Goal: Ask a question

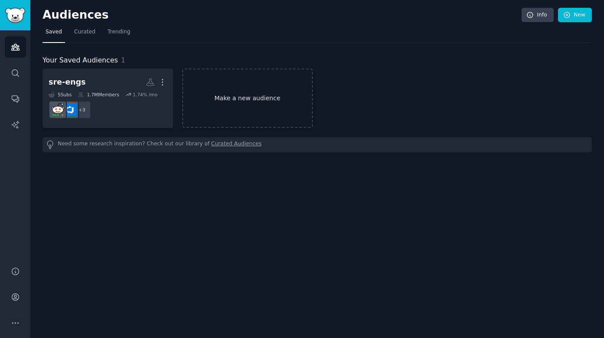
click at [233, 99] on link "Make a new audience" at bounding box center [247, 98] width 131 height 59
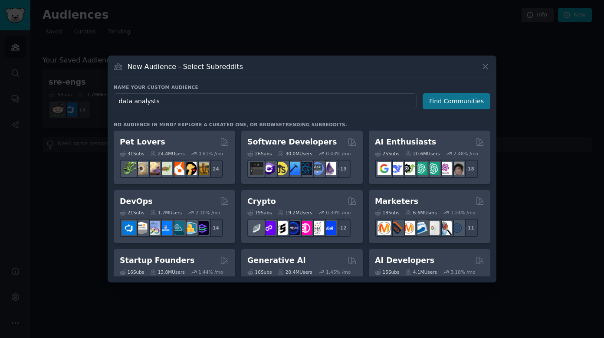
type input "data analysts"
click at [461, 102] on button "Find Communities" at bounding box center [456, 101] width 68 height 16
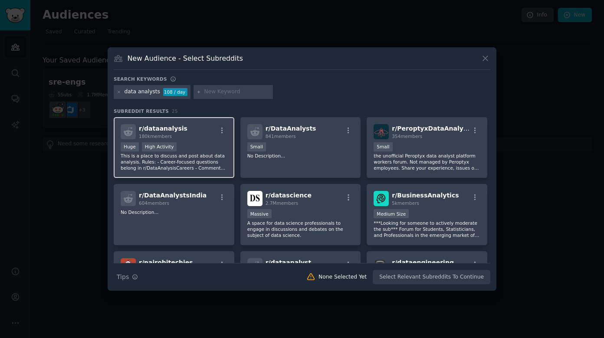
click at [195, 130] on div "r/ dataanalysis 180k members" at bounding box center [174, 131] width 107 height 15
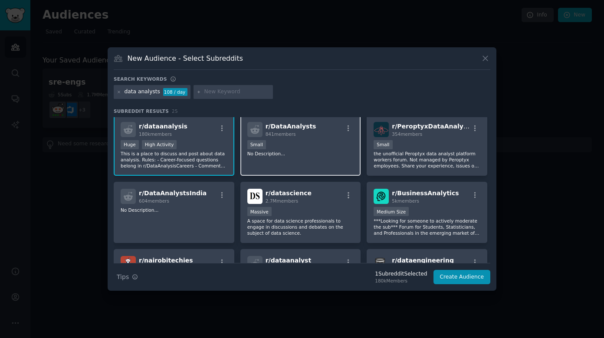
scroll to position [3, 0]
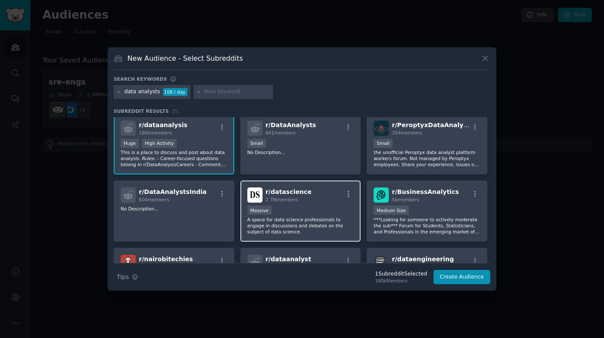
click at [301, 196] on div "2.7M members" at bounding box center [288, 199] width 46 height 6
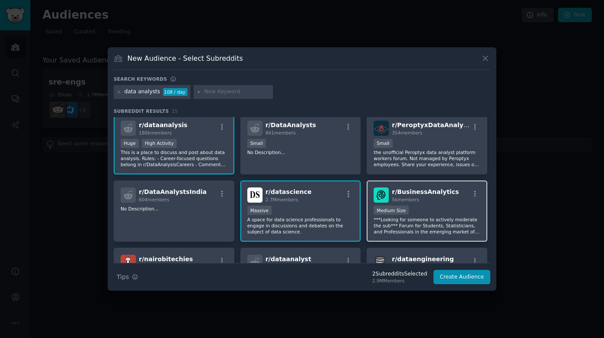
click at [426, 209] on div "Medium Size" at bounding box center [426, 211] width 107 height 11
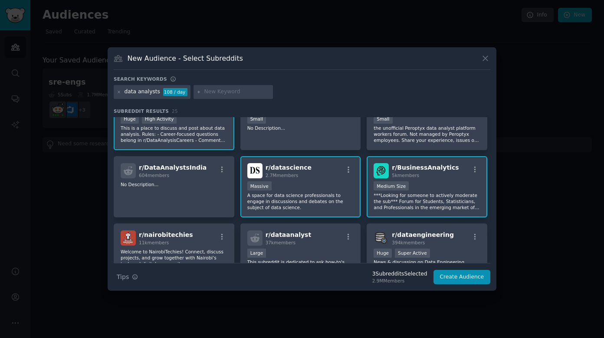
scroll to position [71, 0]
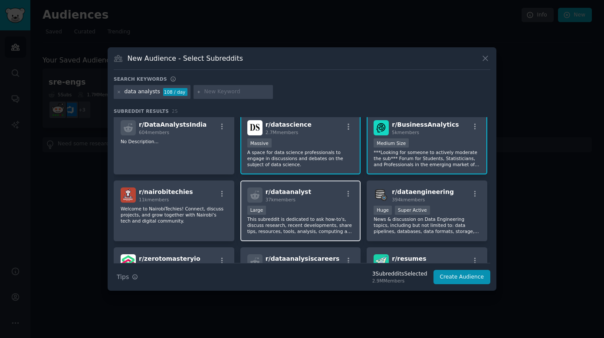
click at [328, 196] on div "r/ dataanalyst 37k members" at bounding box center [300, 194] width 107 height 15
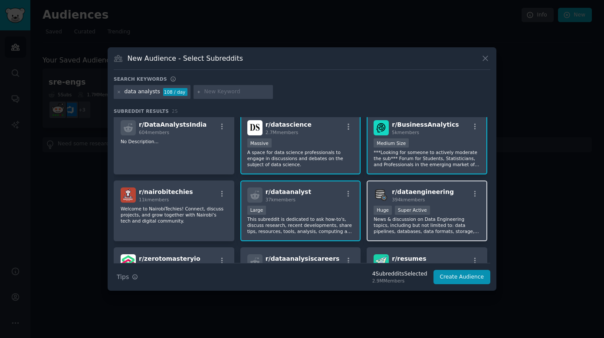
click at [413, 198] on span "394k members" at bounding box center [408, 199] width 33 height 5
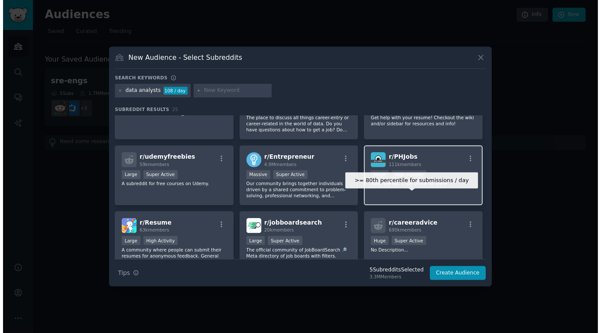
scroll to position [239, 0]
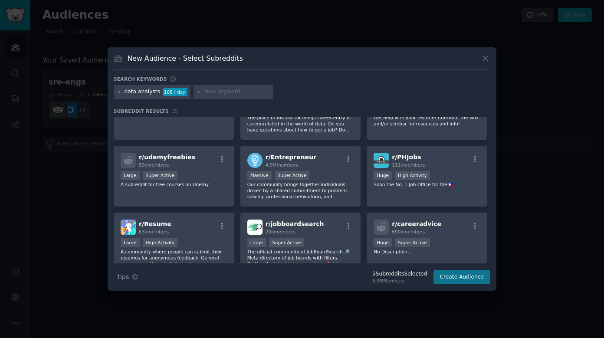
click at [467, 276] on button "Create Audience" at bounding box center [461, 277] width 57 height 15
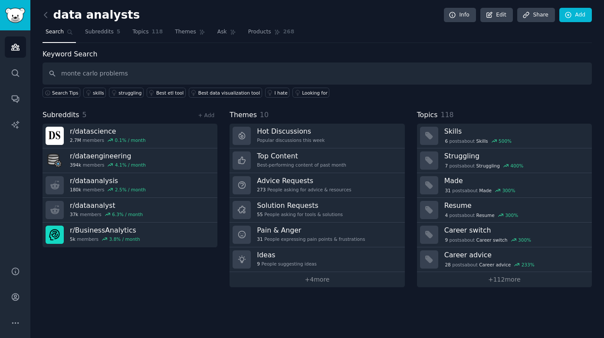
type input "monte carlo problems"
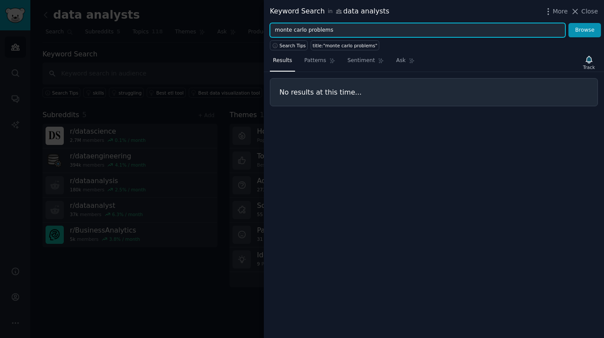
click at [317, 30] on input "monte carlo problems" at bounding box center [417, 30] width 295 height 15
click at [585, 30] on button "Browse" at bounding box center [584, 30] width 33 height 15
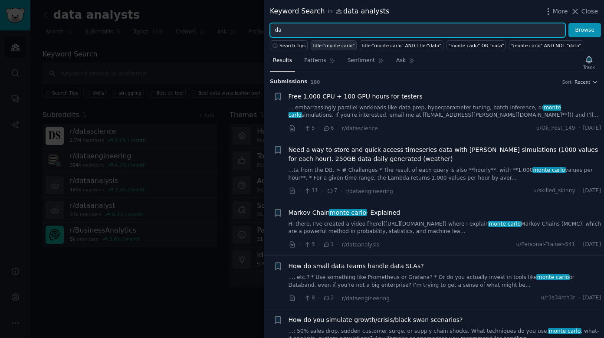
type input "d"
click at [585, 30] on button "Browse" at bounding box center [584, 30] width 33 height 15
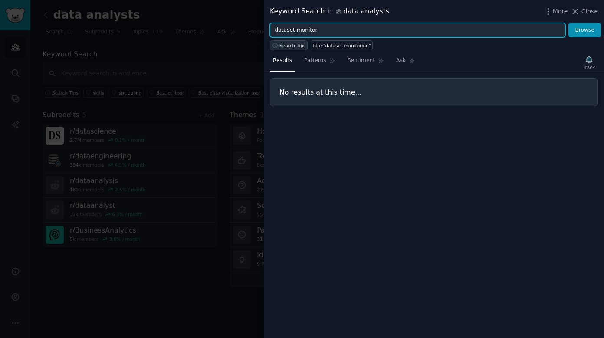
click at [289, 42] on span "Search Tips" at bounding box center [292, 45] width 26 height 6
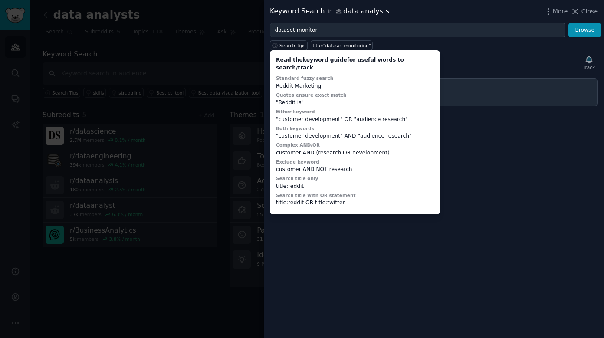
click at [450, 56] on div "Results Patterns Sentiment Ask Track" at bounding box center [434, 62] width 340 height 19
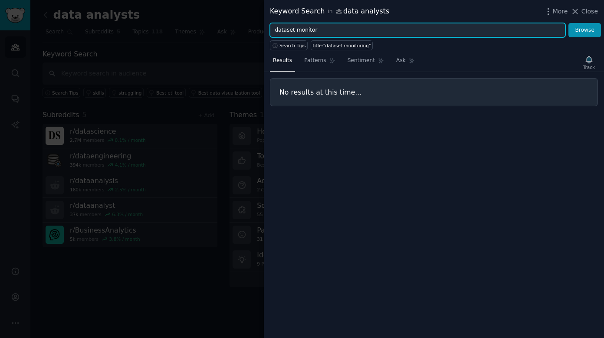
click at [314, 33] on input "dataset monitor" at bounding box center [417, 30] width 295 height 15
type input "bigeye"
click at [585, 30] on button "Browse" at bounding box center [584, 30] width 33 height 15
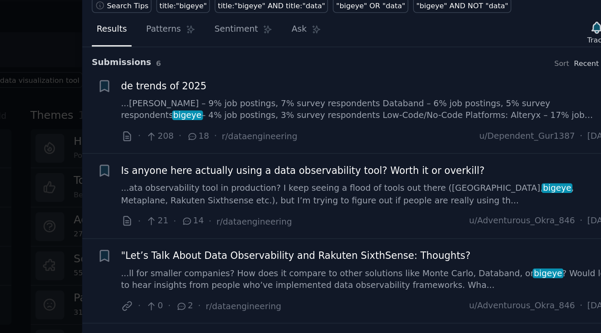
click at [286, 92] on span "de trends of 2025" at bounding box center [313, 96] width 54 height 9
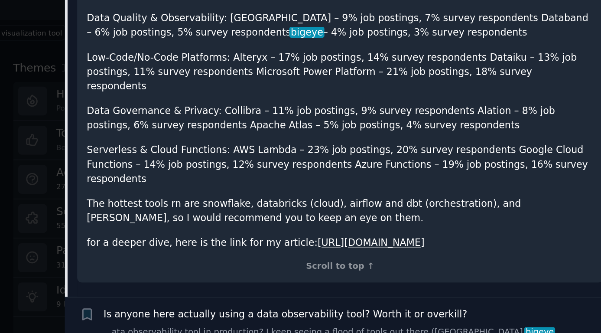
scroll to position [263, 0]
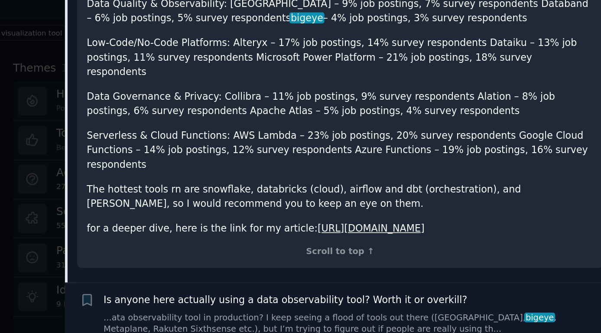
click at [421, 212] on link "[URL][DOMAIN_NAME]" at bounding box center [455, 215] width 68 height 7
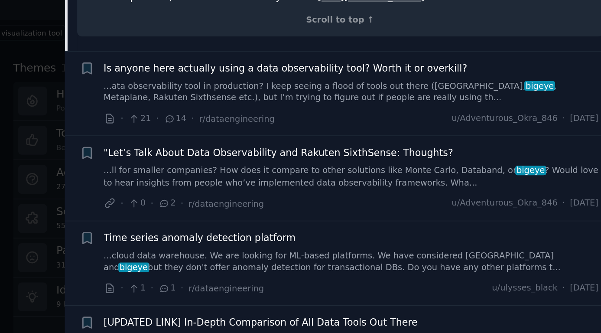
scroll to position [412, 0]
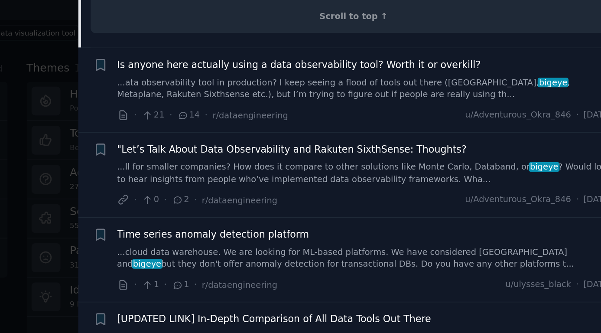
click at [286, 108] on div "Is anyone here actually using a data observability tool? Worth it or overkill? …" at bounding box center [442, 121] width 313 height 27
click at [286, 108] on span "Is anyone here actually using a data observability tool? Worth it or overkill?" at bounding box center [400, 112] width 229 height 9
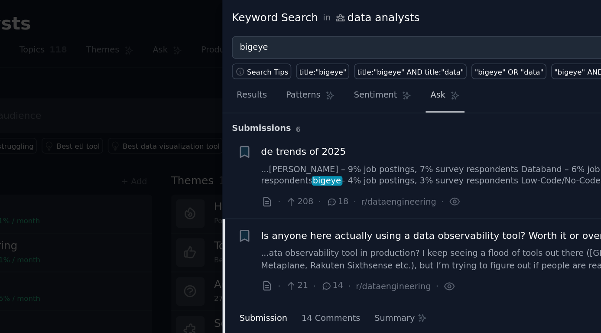
click at [394, 63] on span "Ask" at bounding box center [399, 61] width 10 height 8
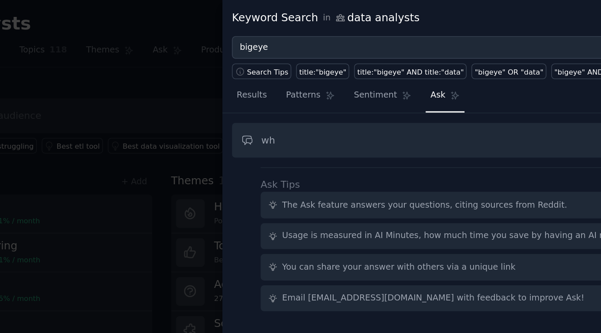
type input "w"
click at [302, 59] on span "Patterns" at bounding box center [313, 61] width 22 height 8
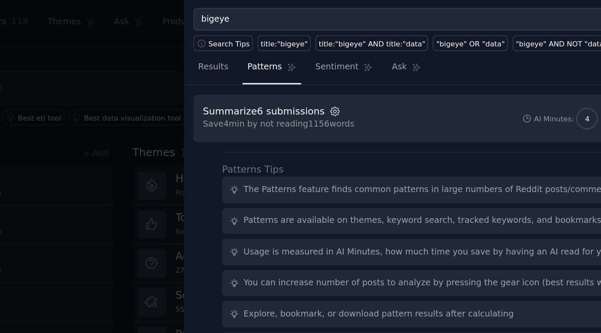
click at [354, 85] on icon "button" at bounding box center [358, 89] width 8 height 8
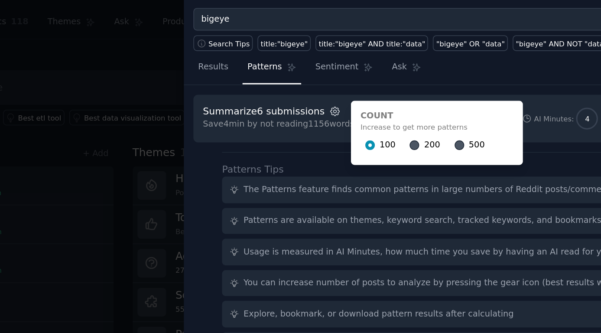
click at [354, 85] on icon "button" at bounding box center [358, 89] width 8 height 8
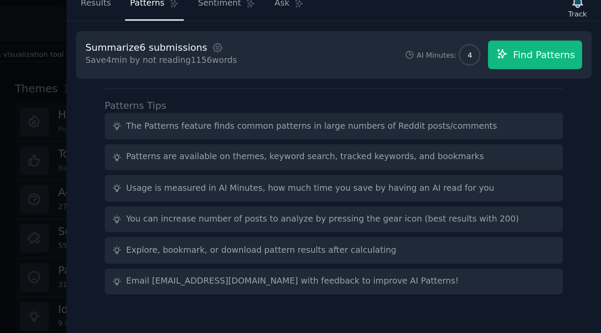
click at [545, 89] on span "Find Patterns" at bounding box center [564, 93] width 39 height 9
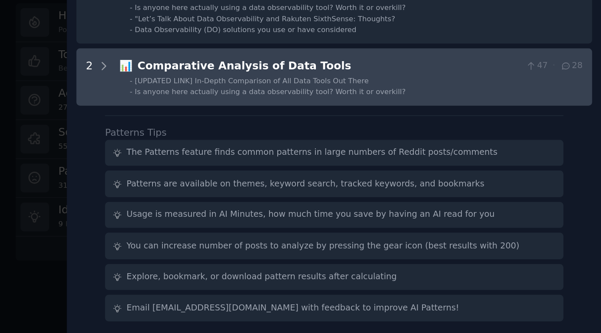
scroll to position [5, 0]
click at [305, 170] on span "[UPDATED LINK] In-Depth Comparison of All Data Tools Out There" at bounding box center [379, 172] width 149 height 5
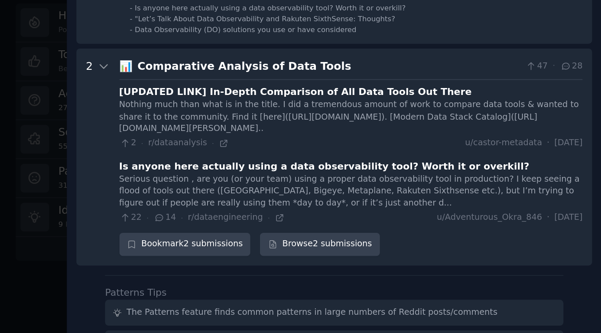
scroll to position [85, 0]
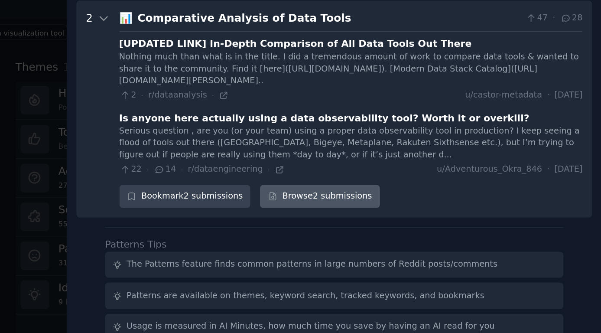
click at [384, 189] on link "Browse 2 submissions" at bounding box center [422, 196] width 76 height 15
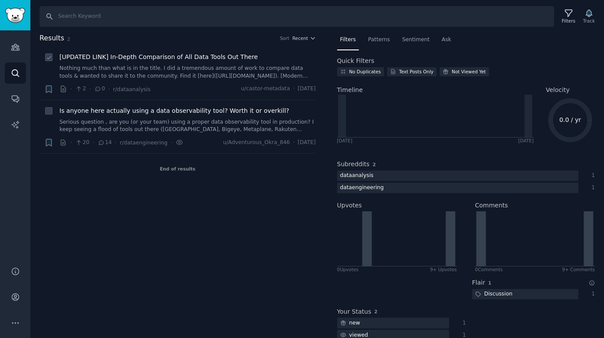
click at [211, 58] on span "[UPDATED LINK] In-Depth Comparison of All Data Tools Out There" at bounding box center [158, 56] width 198 height 9
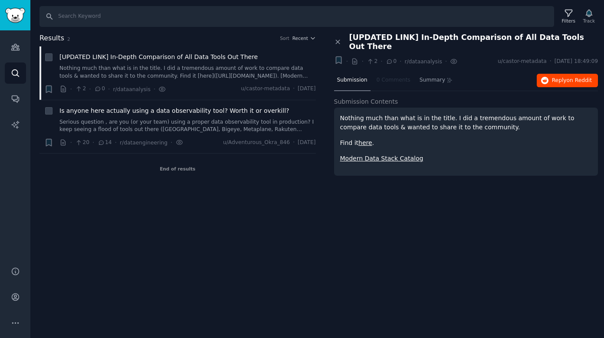
click at [575, 77] on span "on Reddit" at bounding box center [578, 80] width 25 height 6
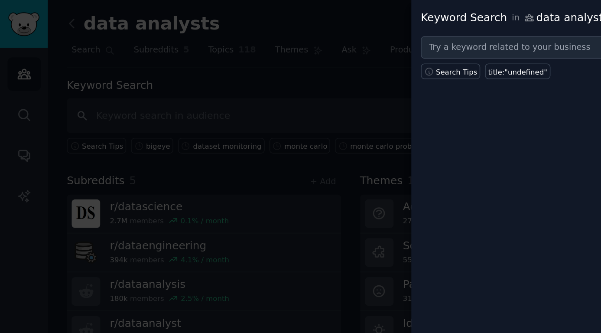
click at [229, 53] on div at bounding box center [300, 166] width 601 height 333
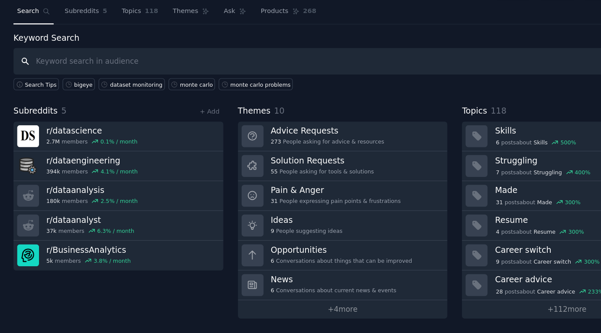
click at [180, 62] on input "text" at bounding box center [315, 73] width 547 height 22
type input "b"
type input "data observability"
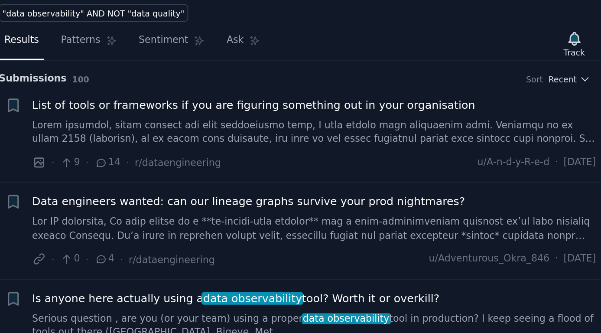
click at [286, 158] on span "Data engineers wanted: can our lineage graphs survive your prod nightmares?" at bounding box center [406, 162] width 240 height 9
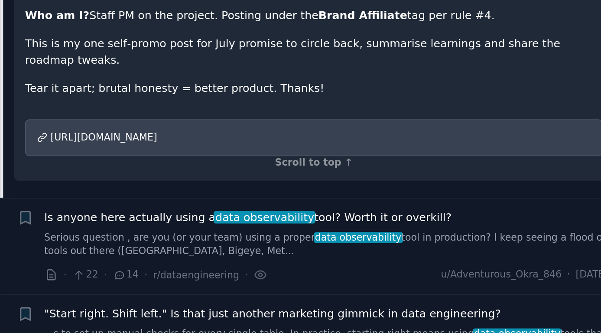
scroll to position [359, 0]
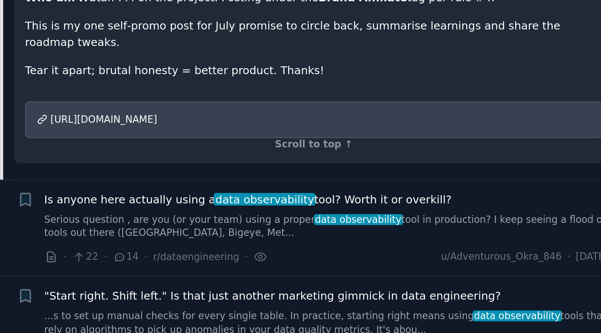
click at [286, 191] on span "Is anyone here actually using a data observability tool? Worth it or overkill?" at bounding box center [399, 195] width 226 height 9
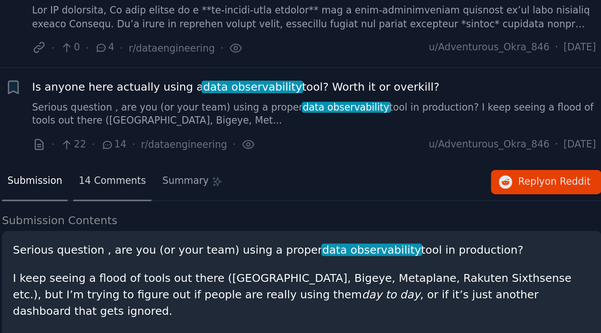
click at [312, 182] on span "14 Comments" at bounding box center [330, 186] width 37 height 8
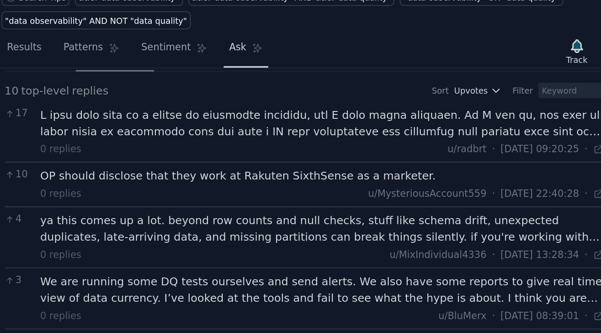
click at [394, 70] on span "Ask" at bounding box center [399, 74] width 10 height 8
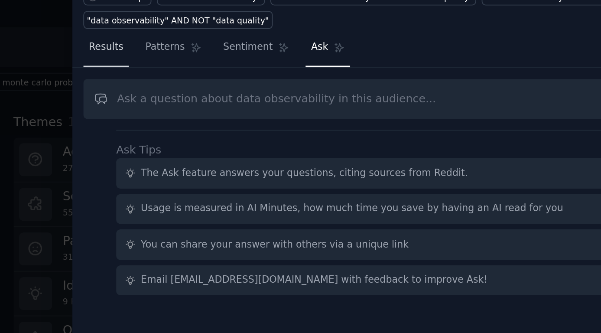
click at [271, 70] on span "Results" at bounding box center [280, 74] width 19 height 8
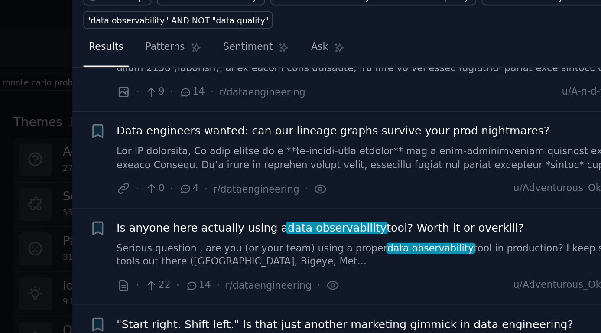
scroll to position [44, 0]
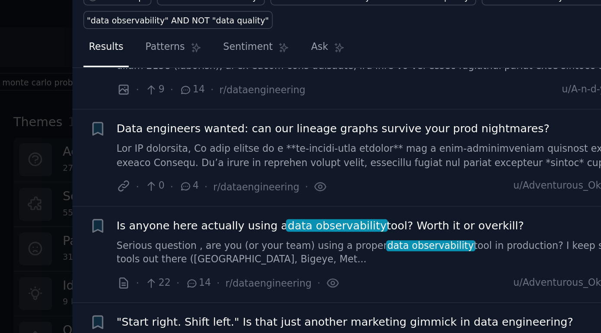
click at [286, 180] on link "Serious question , are you (or your team) using a proper data observability too…" at bounding box center [442, 187] width 313 height 15
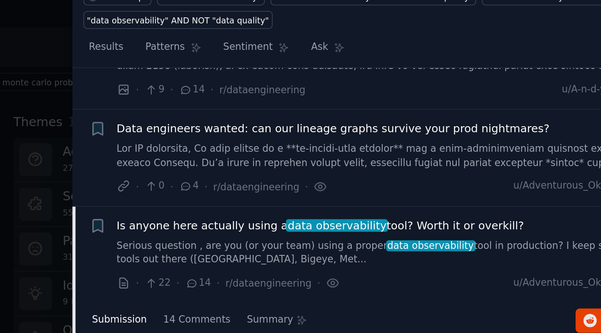
scroll to position [120, 0]
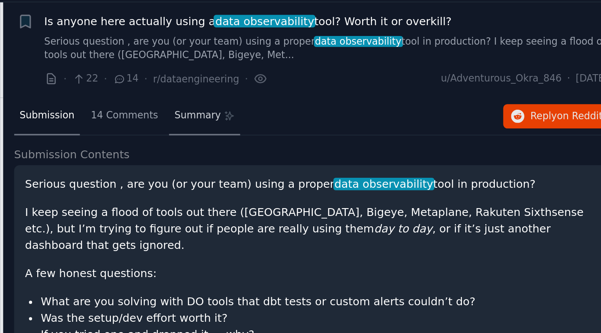
click at [358, 145] on span "Summary" at bounding box center [371, 149] width 26 height 8
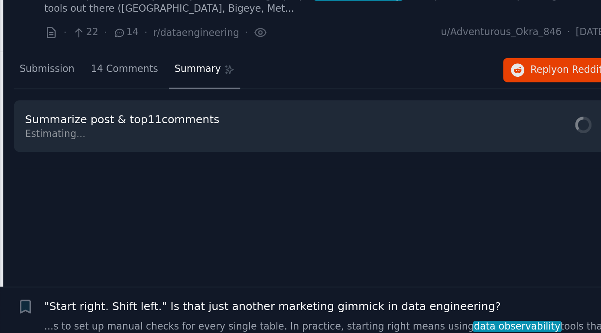
scroll to position [149, 0]
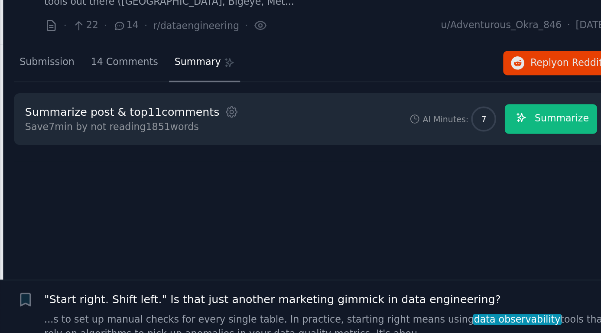
click at [558, 147] on span "Summarize" at bounding box center [573, 151] width 30 height 8
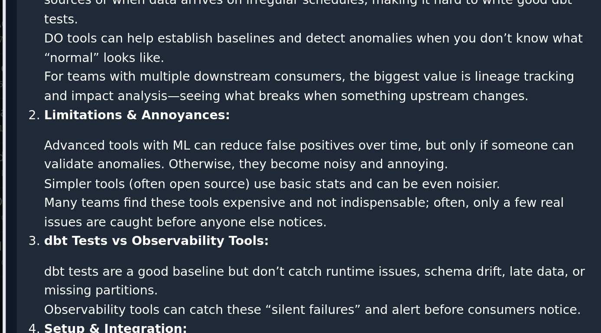
scroll to position [341, 0]
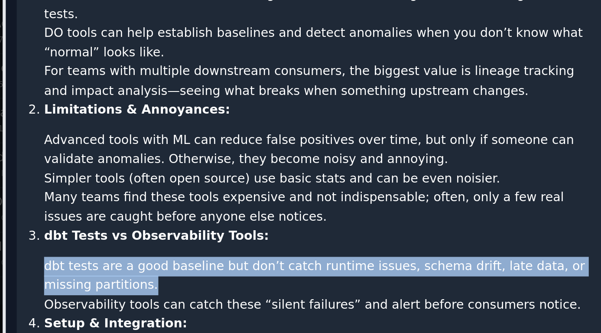
drag, startPoint x: 55, startPoint y: 141, endPoint x: 25, endPoint y: 133, distance: 30.6
click at [284, 261] on li "dbt tests are a good baseline but don’t catch runtime issues, schema drift, lat…" at bounding box center [436, 271] width 305 height 21
copy li "dbt tests are a good baseline but don’t catch runtime issues, schema drift, lat…"
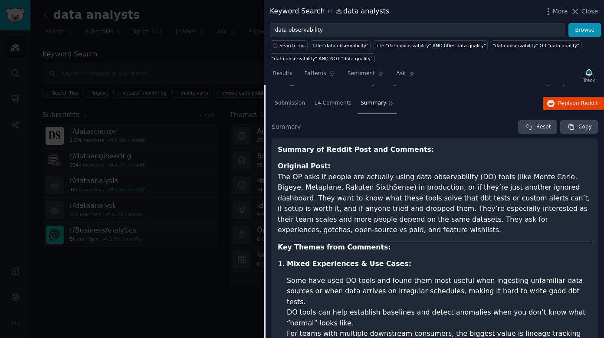
scroll to position [145, 0]
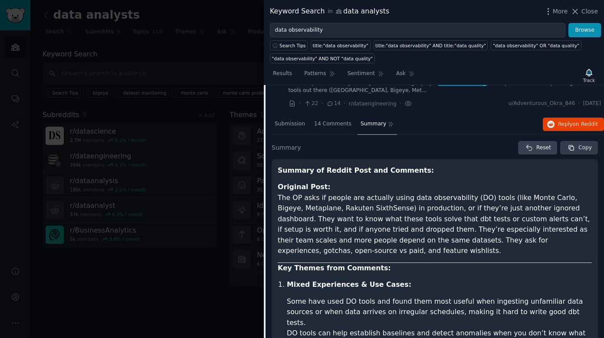
click at [578, 145] on span "Copy" at bounding box center [584, 148] width 13 height 8
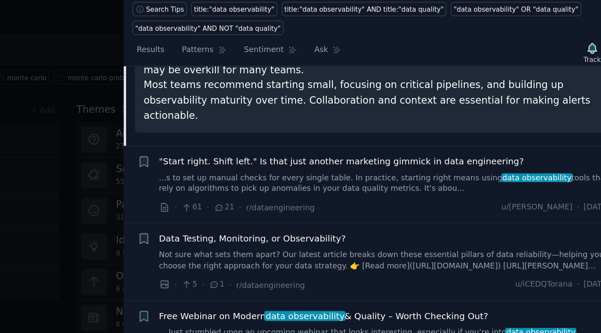
scroll to position [916, 0]
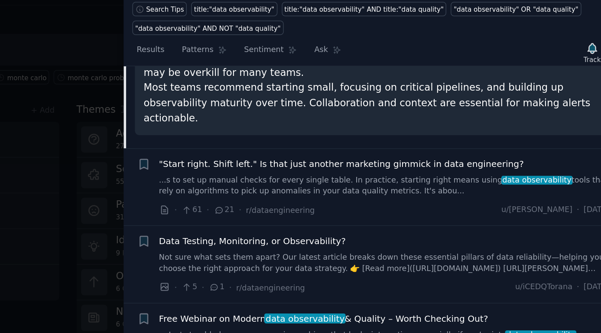
click at [286, 160] on link "...s to set up manual checks for every single table. In practice, starting righ…" at bounding box center [442, 167] width 313 height 15
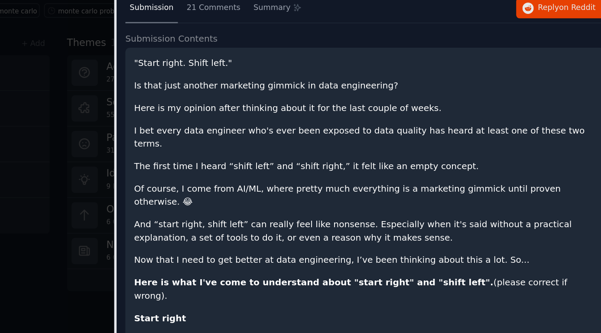
scroll to position [151, 0]
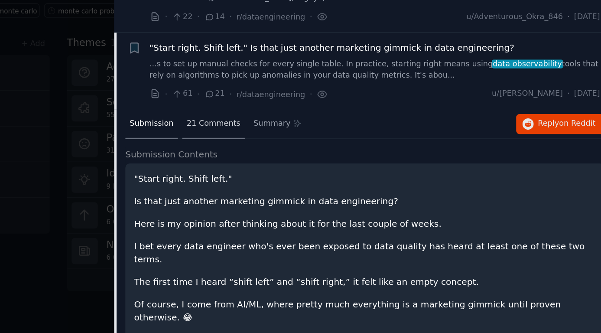
click at [312, 167] on span "21 Comments" at bounding box center [330, 171] width 37 height 8
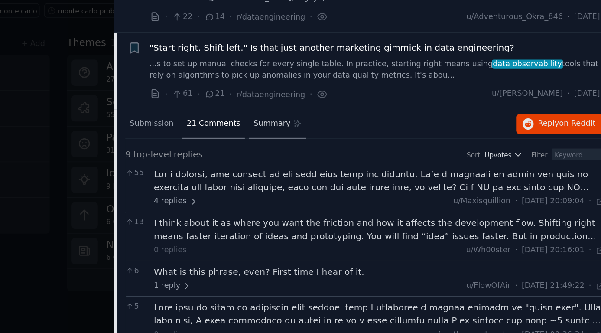
click at [358, 167] on span "Summary" at bounding box center [371, 171] width 26 height 8
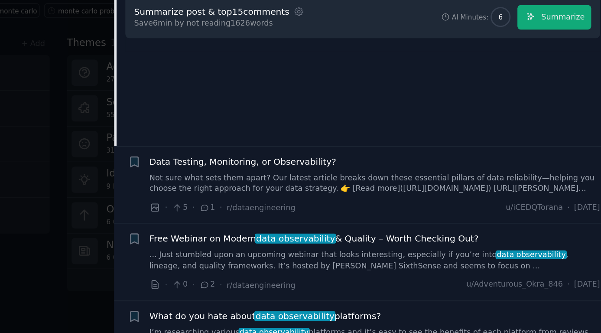
scroll to position [261, 0]
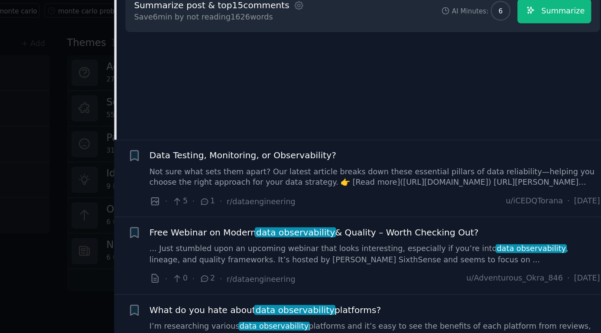
click at [558, 89] on span "Summarize" at bounding box center [573, 93] width 30 height 8
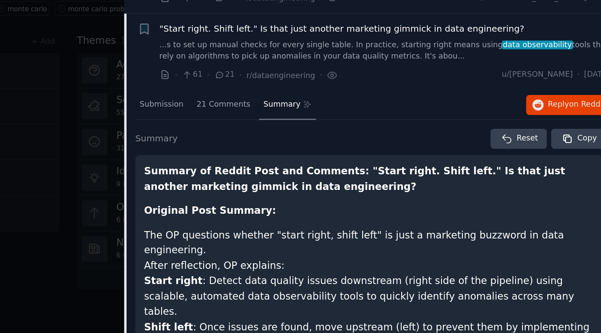
scroll to position [154, 0]
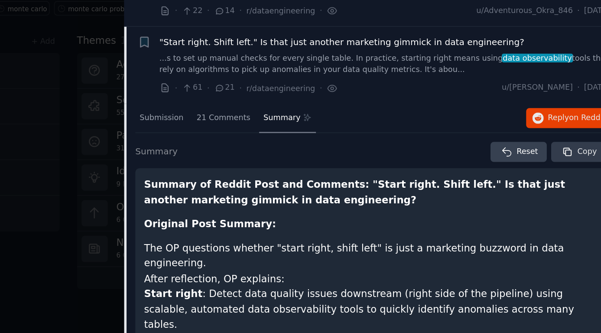
click at [565, 188] on icon "button" at bounding box center [569, 192] width 8 height 8
click at [558, 185] on button "Copy" at bounding box center [577, 192] width 38 height 14
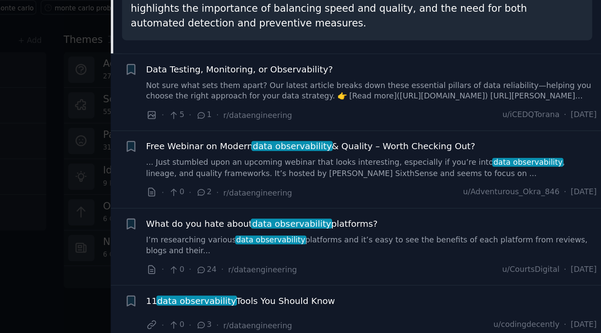
scroll to position [0, 0]
click at [289, 238] on div "What do you hate about data observability platforms?" at bounding box center [442, 242] width 313 height 9
click at [286, 250] on link "I’m researching various data observability platforms and it’s easy to see the b…" at bounding box center [442, 257] width 313 height 15
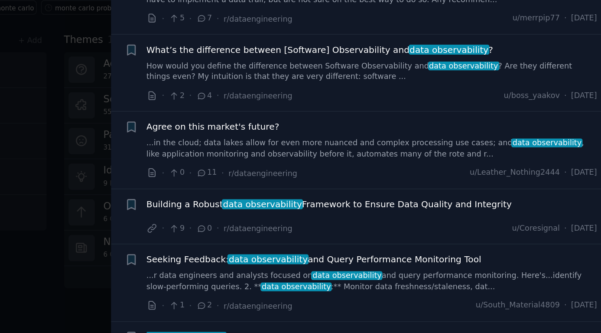
scroll to position [332, 0]
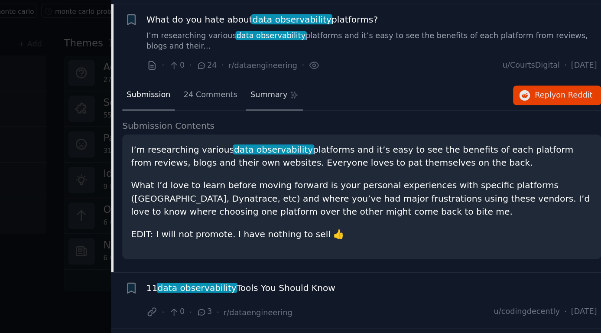
click at [358, 147] on span "Summary" at bounding box center [371, 151] width 26 height 8
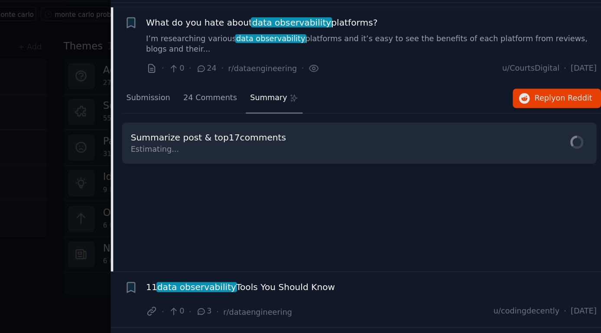
scroll to position [0, 0]
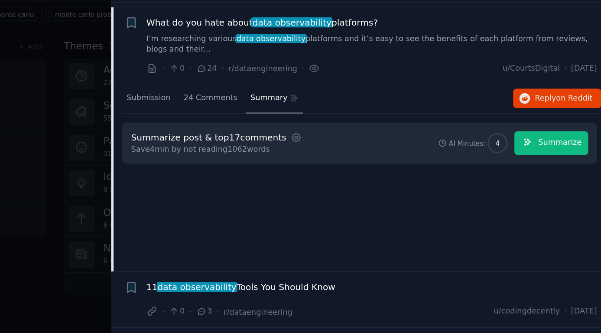
click at [541, 174] on button "Summarize" at bounding box center [566, 182] width 51 height 17
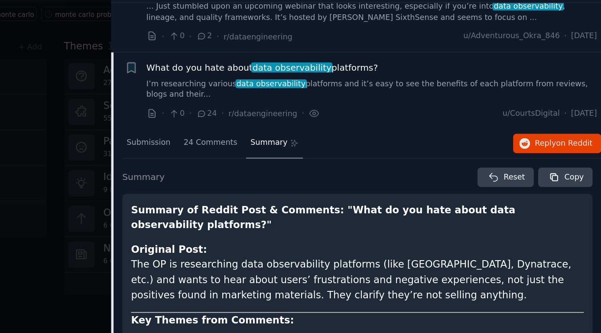
scroll to position [303, 0]
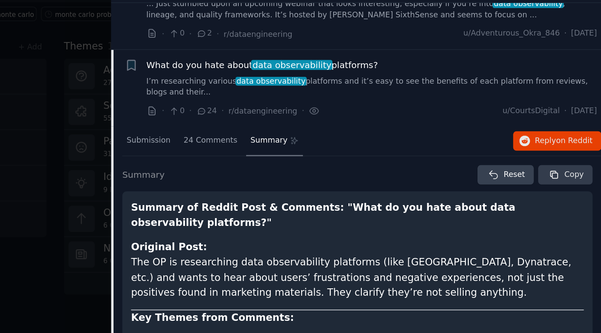
click at [558, 197] on button "Copy" at bounding box center [577, 204] width 38 height 14
click at [576, 200] on span "Copy" at bounding box center [582, 204] width 13 height 8
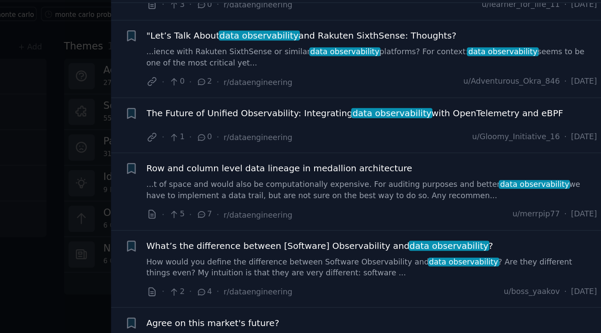
scroll to position [1169, 0]
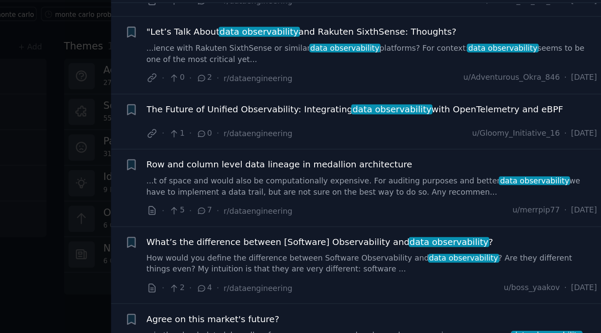
click at [286, 258] on link "How would you define the difference between Software Observability and data obs…" at bounding box center [442, 265] width 313 height 15
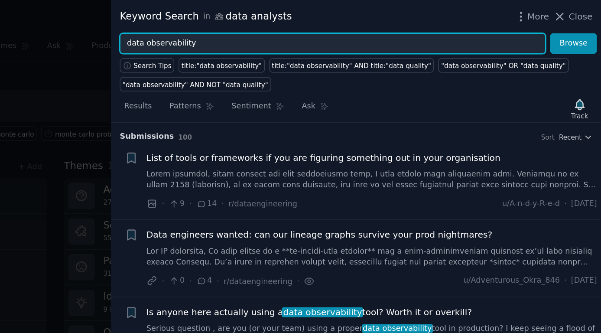
click at [268, 33] on input "data observability" at bounding box center [415, 30] width 295 height 15
click at [566, 30] on button "Browse" at bounding box center [582, 30] width 33 height 15
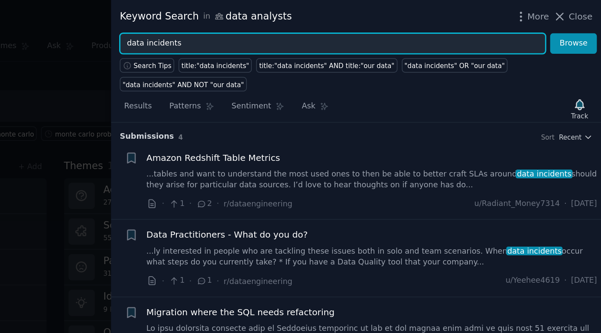
click at [268, 28] on input "data incidents" at bounding box center [415, 30] width 295 height 15
type input "m"
type input "data observability"
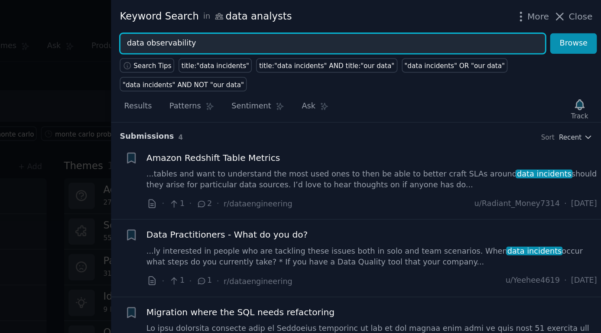
click at [566, 30] on button "Browse" at bounding box center [582, 30] width 33 height 15
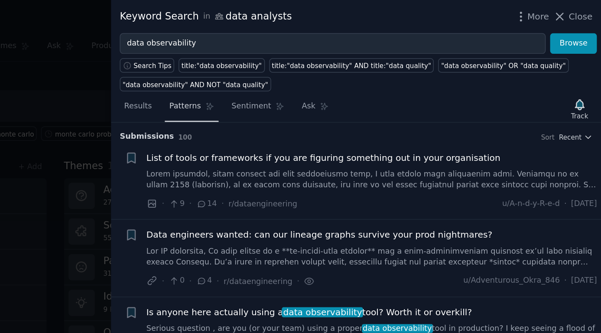
click at [302, 74] on span "Patterns" at bounding box center [313, 74] width 22 height 8
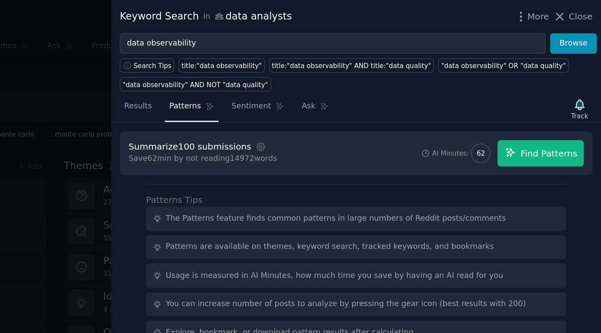
click at [545, 108] on span "Find Patterns" at bounding box center [564, 106] width 39 height 9
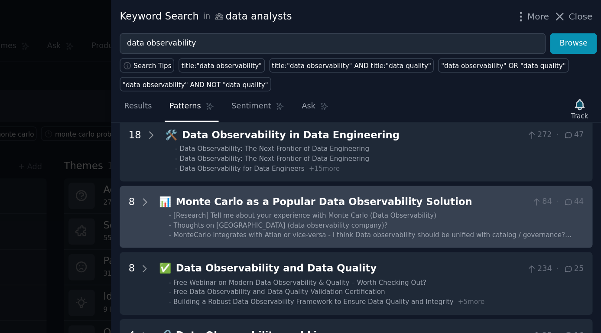
scroll to position [90, 0]
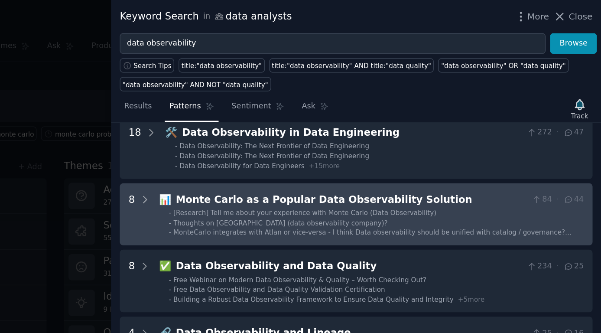
click at [301, 151] on li "- Thoughts on [GEOGRAPHIC_DATA] (data observability company)?" at bounding box center [445, 154] width 288 height 6
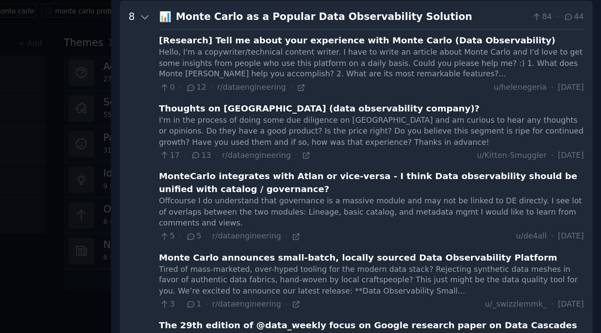
scroll to position [89, 0]
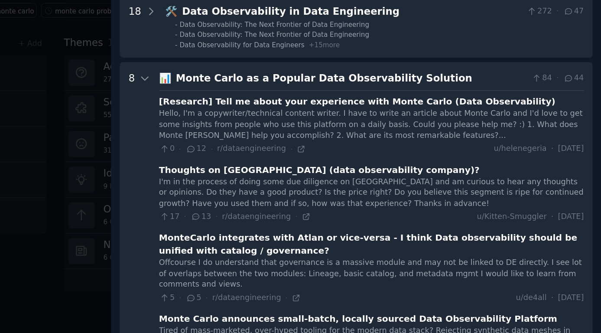
click at [295, 160] on div "Hello, I'm a copywriter/technical content writer. I have to write an article ab…" at bounding box center [442, 171] width 294 height 23
click at [295, 151] on div "[Research] Tell me about your experience with Monte Carlo (Data Observability)" at bounding box center [432, 155] width 275 height 9
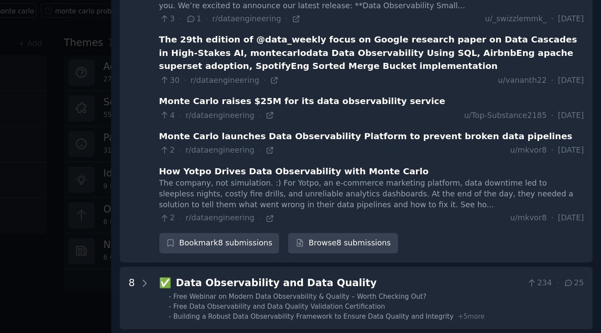
scroll to position [373, 0]
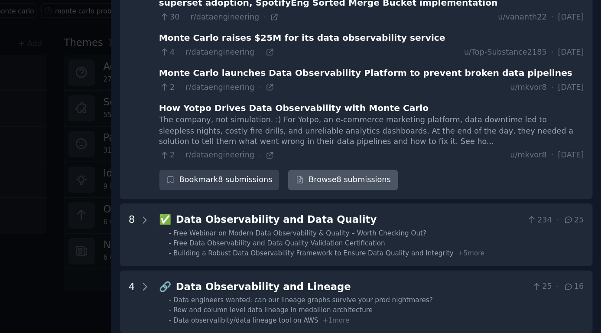
click at [384, 203] on link "Browse 8 submissions" at bounding box center [422, 210] width 76 height 15
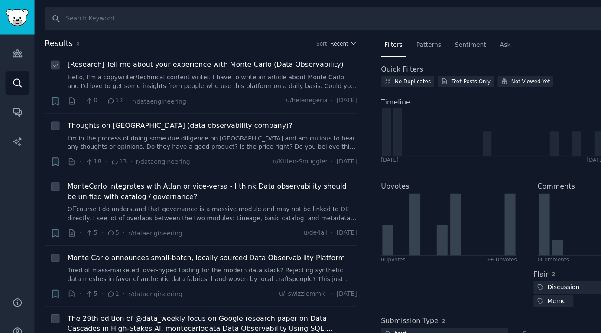
click at [205, 62] on div "[Research] Tell me about your experience with Monte Carlo (Data Observability) …" at bounding box center [186, 65] width 255 height 27
click at [205, 59] on span "[Research] Tell me about your experience with Monte Carlo (Data Observability)" at bounding box center [180, 56] width 243 height 9
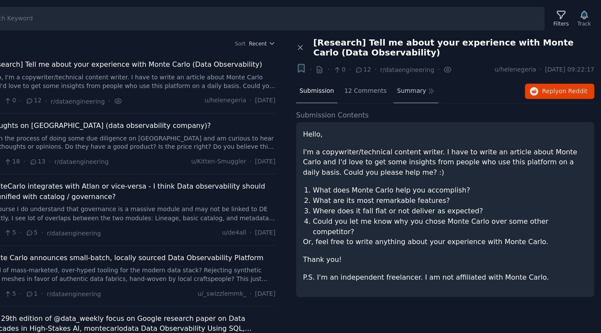
click at [421, 81] on span "Summary" at bounding box center [434, 80] width 26 height 8
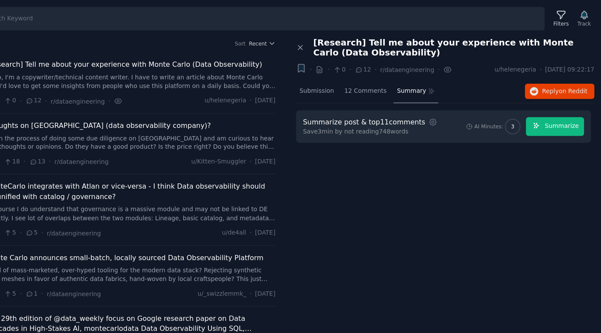
click at [552, 108] on span "Summarize" at bounding box center [567, 112] width 30 height 8
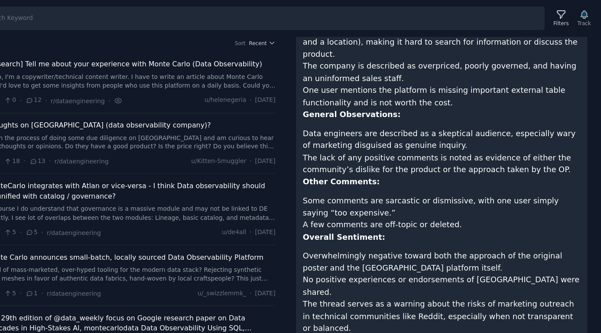
scroll to position [321, 0]
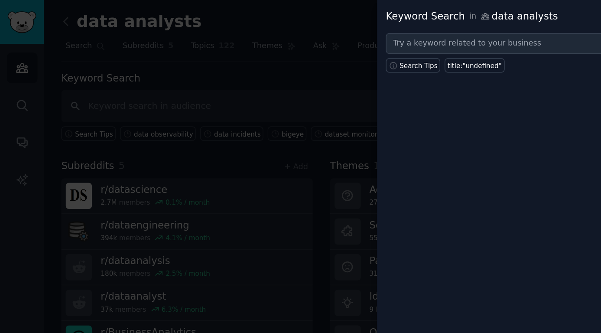
click at [225, 61] on div at bounding box center [300, 166] width 601 height 333
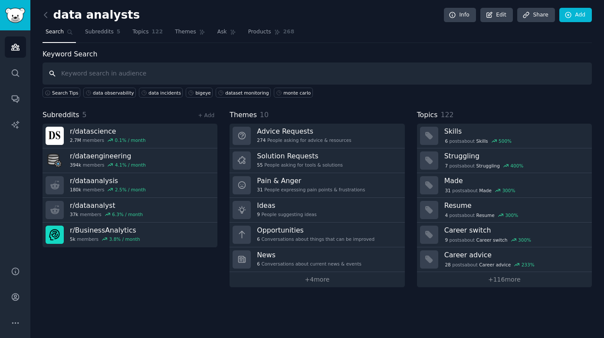
click at [222, 75] on input "text" at bounding box center [316, 73] width 549 height 22
click at [93, 74] on input "text" at bounding box center [316, 73] width 549 height 22
type input "data observability"
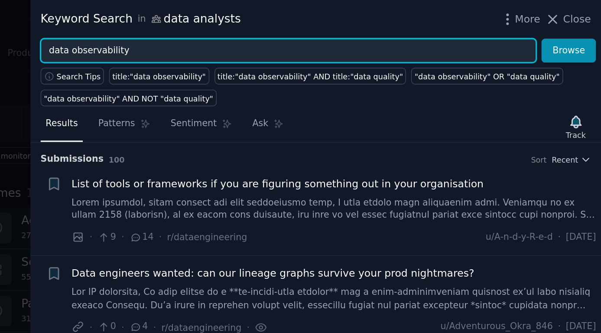
click at [268, 33] on input "data observability" at bounding box center [415, 30] width 295 height 15
click at [566, 30] on button "Browse" at bounding box center [582, 30] width 33 height 15
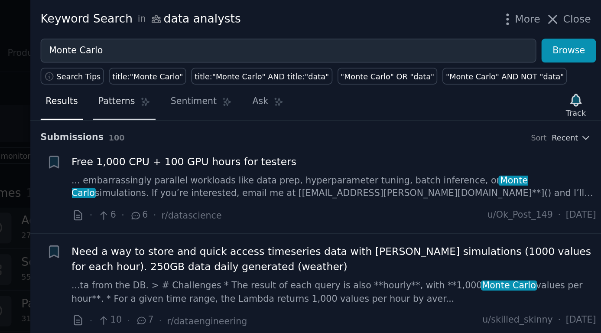
click at [302, 61] on span "Patterns" at bounding box center [313, 61] width 22 height 8
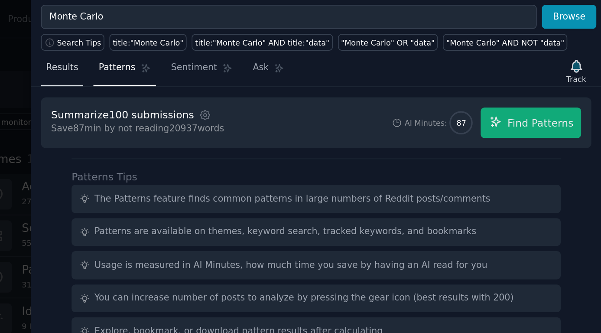
click at [271, 57] on span "Results" at bounding box center [280, 61] width 19 height 8
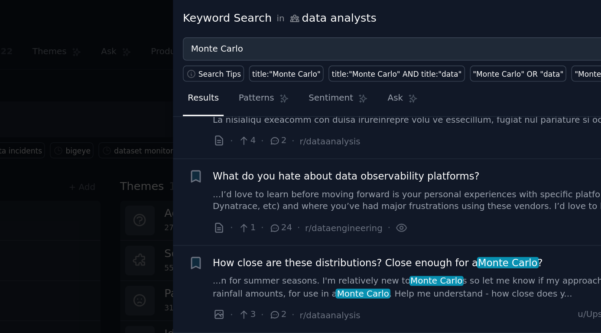
scroll to position [0, 0]
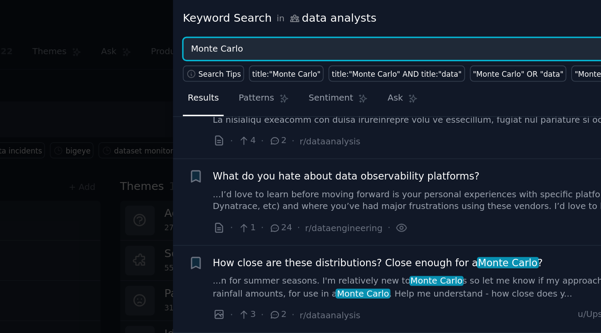
click at [268, 29] on input "Monte Carlo" at bounding box center [415, 30] width 295 height 15
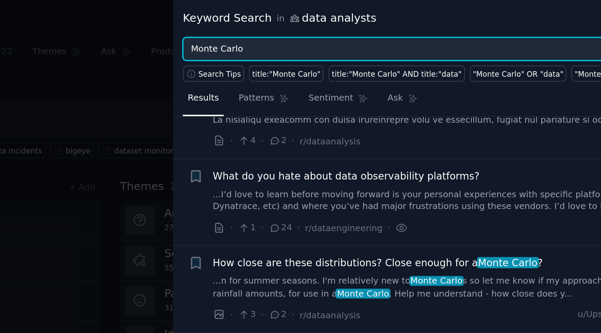
click at [268, 28] on input "Monte Carlo" at bounding box center [415, 30] width 295 height 15
click at [268, 29] on input "Monte Carlo" at bounding box center [415, 30] width 295 height 15
click at [566, 30] on button "Browse" at bounding box center [582, 30] width 33 height 15
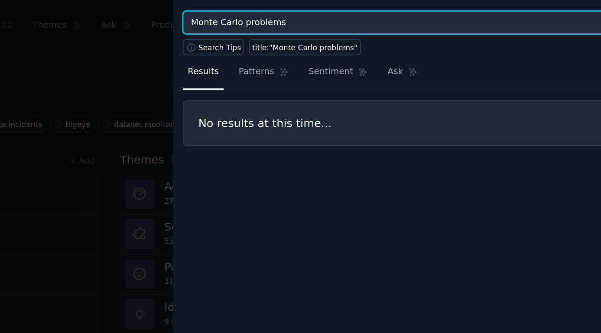
click at [268, 23] on input "Monte Carlo problems" at bounding box center [415, 30] width 295 height 15
click at [566, 23] on button "Browse" at bounding box center [582, 30] width 33 height 15
drag, startPoint x: 148, startPoint y: 11, endPoint x: 88, endPoint y: 13, distance: 60.3
click at [88, 13] on div "Keyword Search in data analysts More Close Monte Carlo alternative Browse Searc…" at bounding box center [300, 166] width 601 height 333
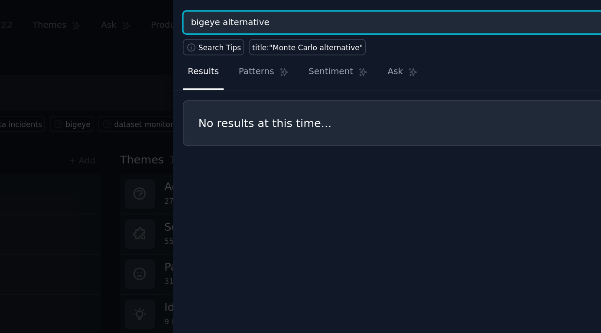
click at [566, 23] on button "Browse" at bounding box center [582, 30] width 33 height 15
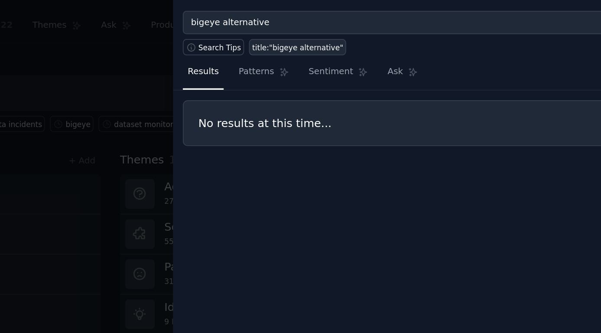
click at [310, 42] on div "title:"bigeye alternative"" at bounding box center [338, 45] width 56 height 6
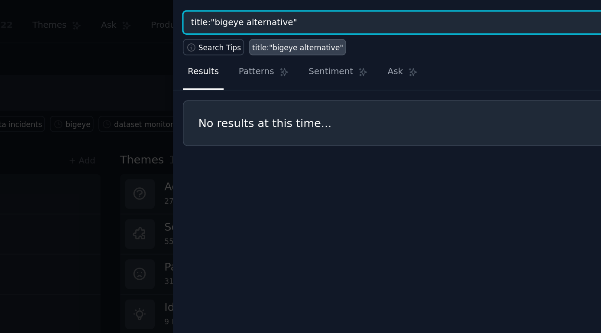
click at [268, 23] on input "title:"bigeye alternative"" at bounding box center [415, 30] width 295 height 15
type input "bigeye"
click at [566, 23] on button "Browse" at bounding box center [582, 30] width 33 height 15
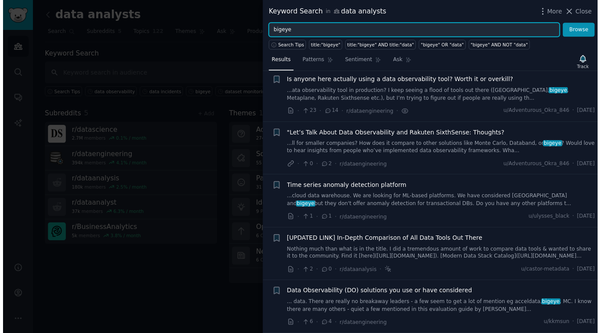
scroll to position [66, 0]
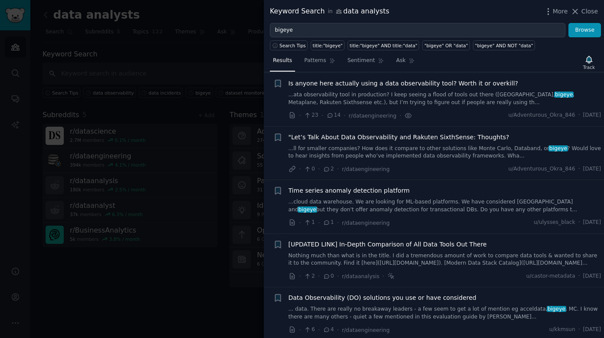
click at [183, 318] on div at bounding box center [302, 169] width 604 height 338
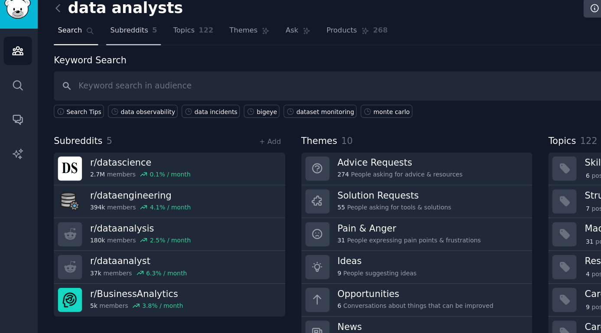
click at [105, 28] on span "Subreddits" at bounding box center [99, 32] width 29 height 8
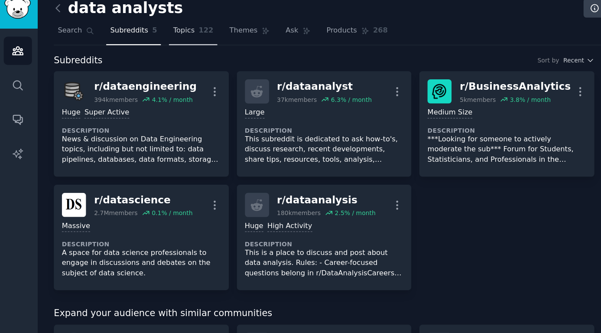
click at [144, 28] on span "Topics" at bounding box center [140, 32] width 16 height 8
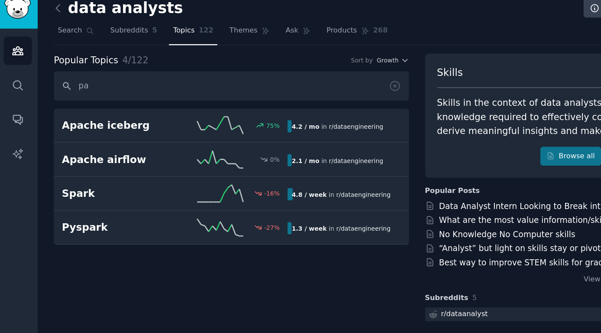
type input "p"
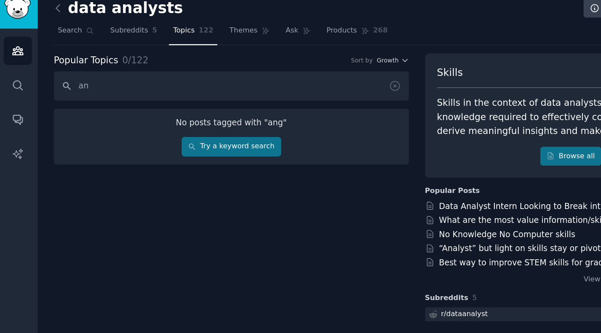
type input "a"
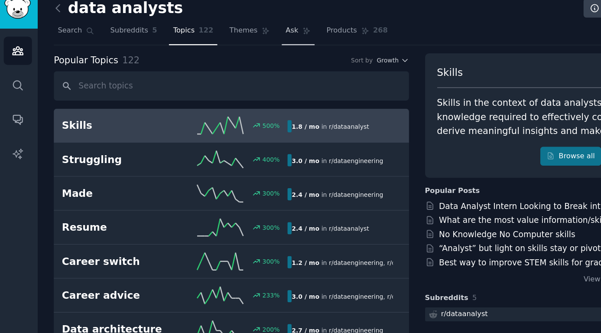
click at [217, 28] on span "Ask" at bounding box center [222, 32] width 10 height 8
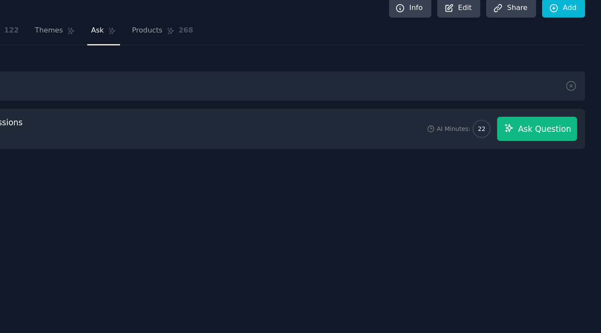
click at [539, 101] on span "Ask Question" at bounding box center [559, 105] width 40 height 9
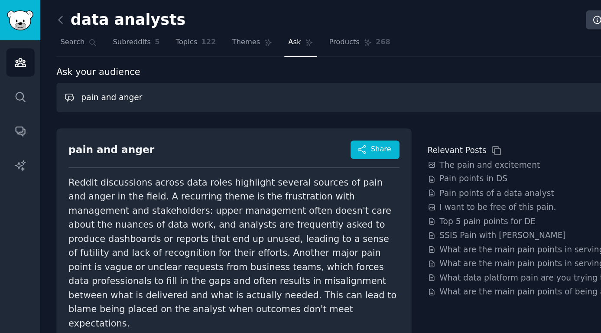
click at [158, 75] on input "pain and anger" at bounding box center [315, 73] width 547 height 22
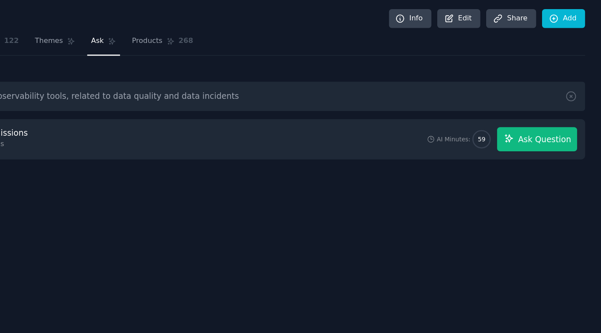
click at [539, 104] on span "Ask Question" at bounding box center [559, 105] width 40 height 9
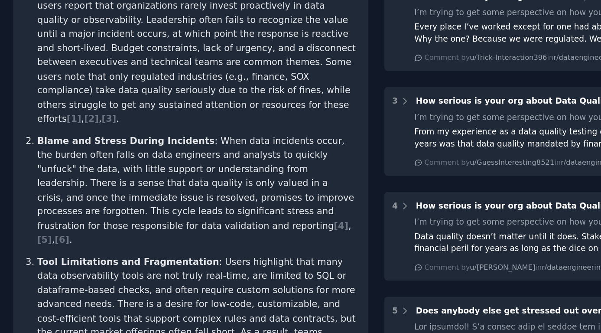
scroll to position [189, 0]
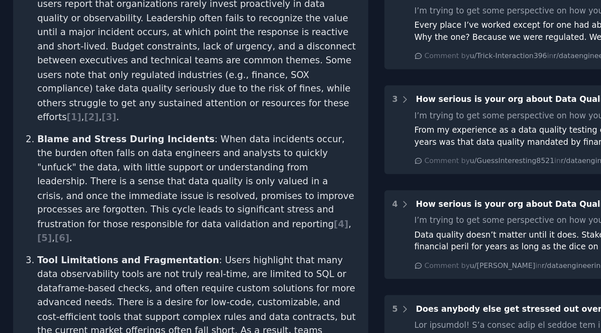
click at [228, 267] on span "[ 7 ]" at bounding box center [233, 271] width 11 height 8
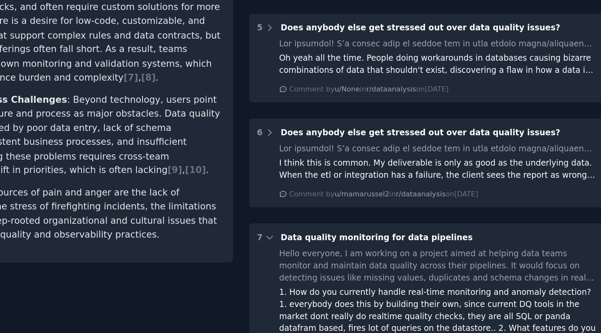
scroll to position [285, 0]
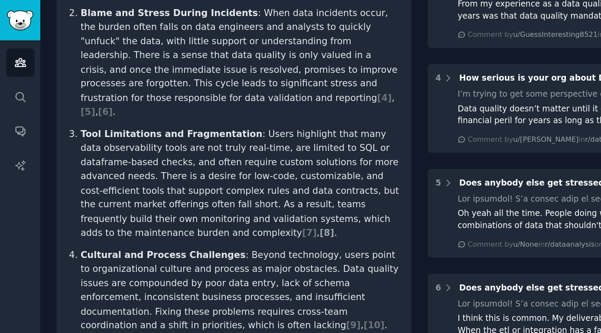
click at [241, 171] on span "[ 8 ]" at bounding box center [246, 175] width 11 height 8
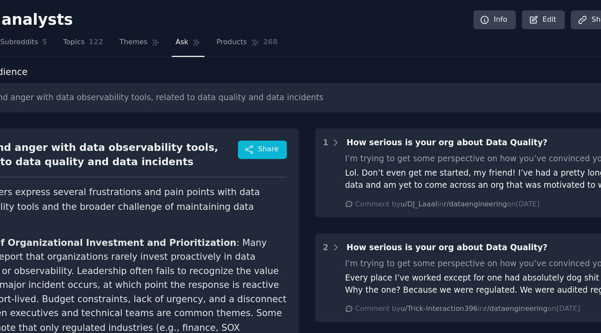
scroll to position [0, 0]
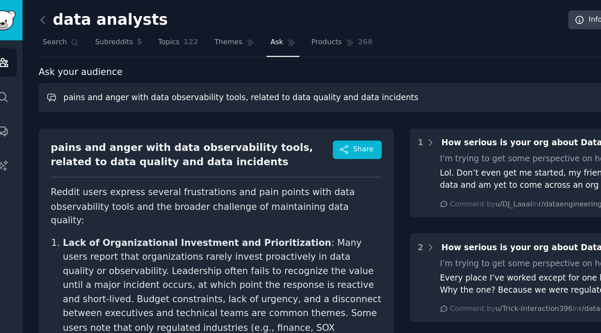
click at [176, 75] on input "pains and anger with data observability tools, related to data quality and data…" at bounding box center [315, 73] width 547 height 22
click at [236, 78] on input "pains and anger with data observability tools, related to data quality and data…" at bounding box center [315, 73] width 547 height 22
click at [228, 73] on input "pains and anger with data observability tools, related to data quality and data…" at bounding box center [315, 73] width 547 height 22
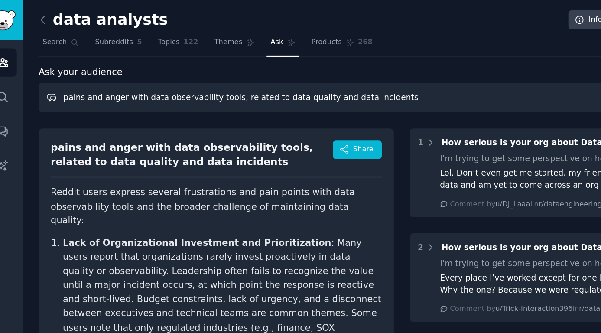
click at [228, 73] on input "pains and anger with data observability tools, related to data quality and data…" at bounding box center [315, 73] width 547 height 22
click at [227, 72] on input "pains and anger with data observability tools, related to data quality and data…" at bounding box center [315, 73] width 547 height 22
click at [278, 77] on input "pains and anger with data observability tools, related to data quality and data…" at bounding box center [315, 73] width 547 height 22
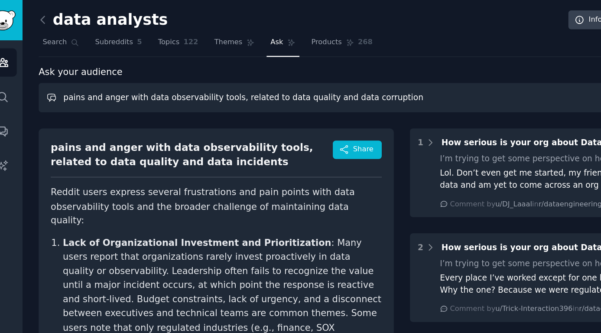
type input "pains and anger with data observability tools, related to data quality and data…"
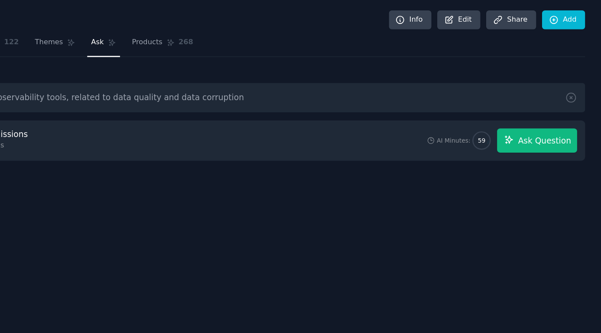
click at [539, 103] on span "Ask Question" at bounding box center [559, 105] width 40 height 9
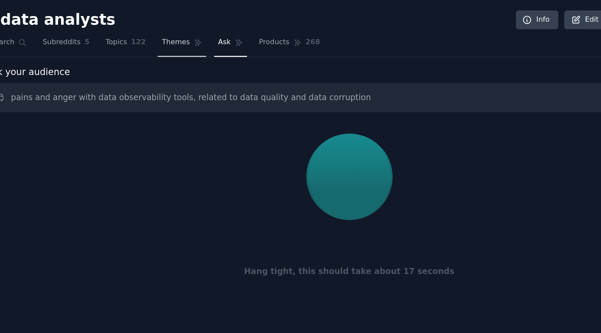
click at [175, 31] on span "Themes" at bounding box center [185, 32] width 21 height 8
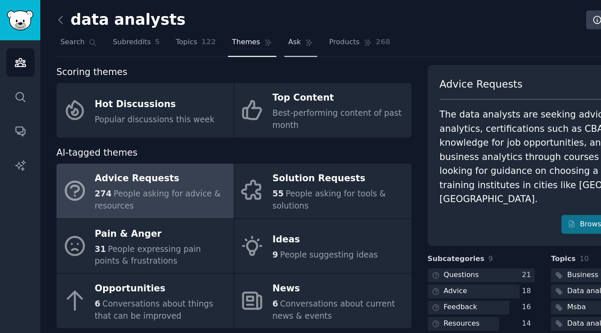
click at [218, 37] on link "Ask" at bounding box center [226, 34] width 25 height 18
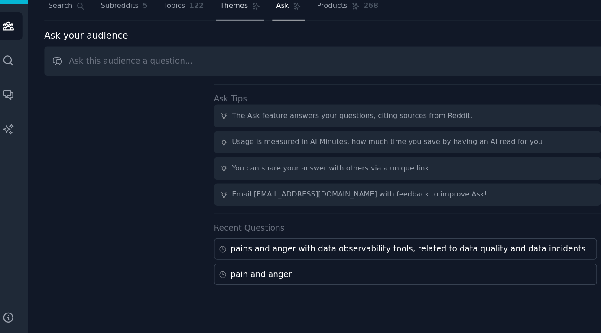
click at [181, 28] on span "Themes" at bounding box center [185, 32] width 21 height 8
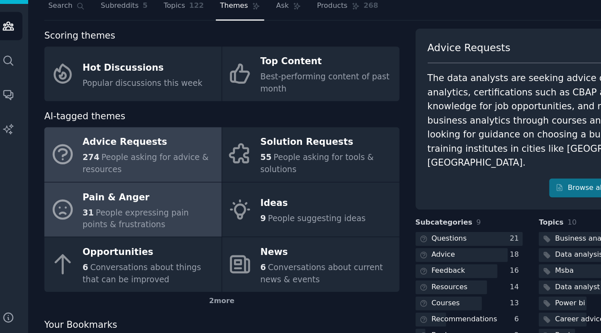
click at [136, 169] on div "Pain & Anger" at bounding box center [122, 176] width 100 height 14
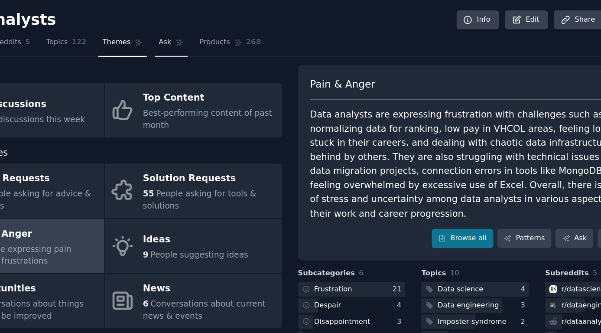
click at [217, 32] on span "Ask" at bounding box center [222, 32] width 10 height 8
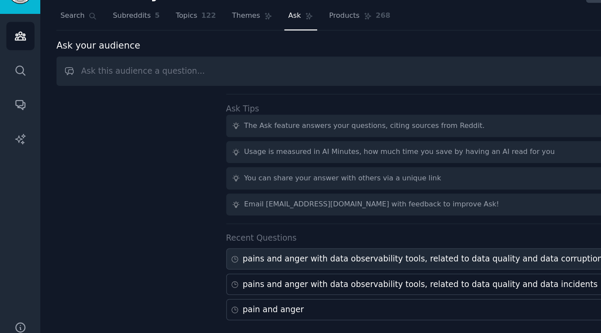
click at [245, 210] on div "pains and anger with data observability tools, related to data quality and data…" at bounding box center [318, 214] width 271 height 9
type input "pains and anger with data observability tools, related to data quality and data…"
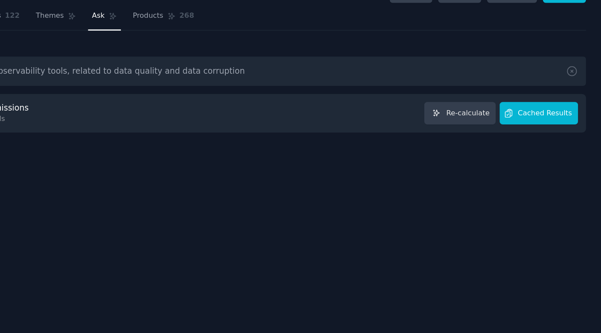
click at [538, 101] on span "Cached Results" at bounding box center [558, 105] width 41 height 8
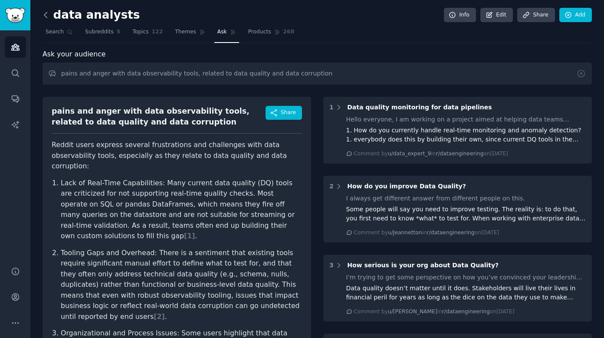
click at [45, 15] on icon at bounding box center [45, 14] width 3 height 5
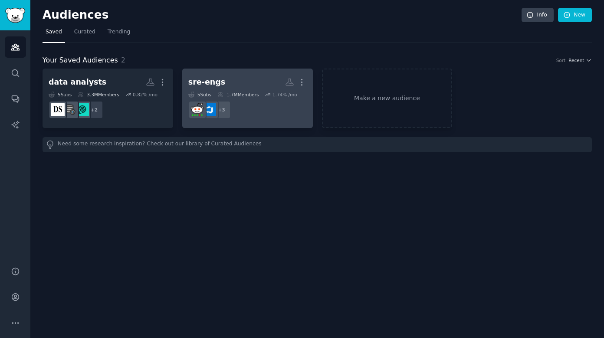
click at [213, 88] on h2 "sre-engs More" at bounding box center [247, 82] width 118 height 15
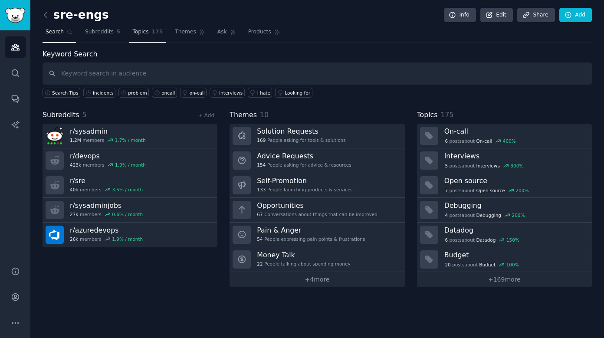
click at [144, 33] on span "Topics" at bounding box center [140, 32] width 16 height 8
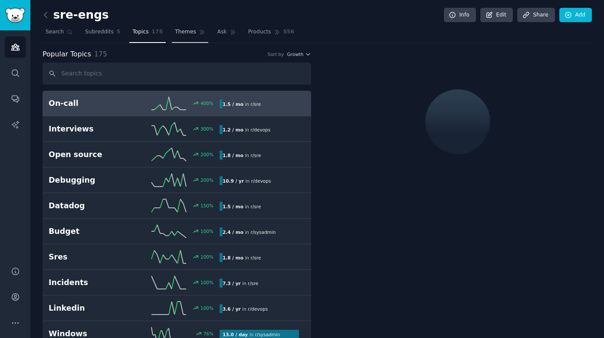
click at [193, 31] on link "Themes" at bounding box center [190, 34] width 36 height 18
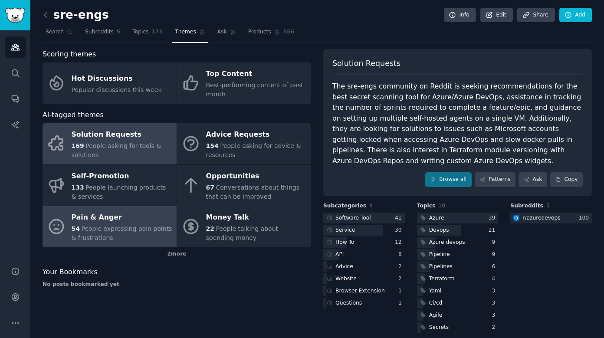
click at [133, 227] on span "People expressing pain points & frustrations" at bounding box center [122, 233] width 101 height 16
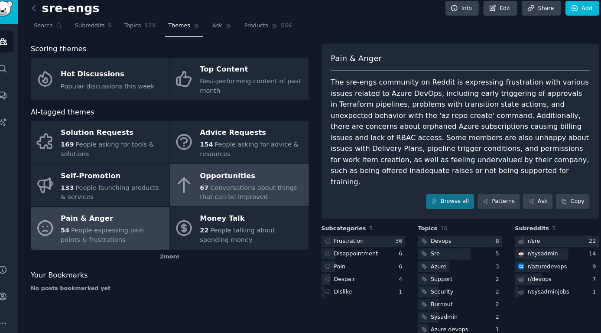
click at [263, 184] on span "Conversations about things that can be improved" at bounding box center [251, 192] width 93 height 16
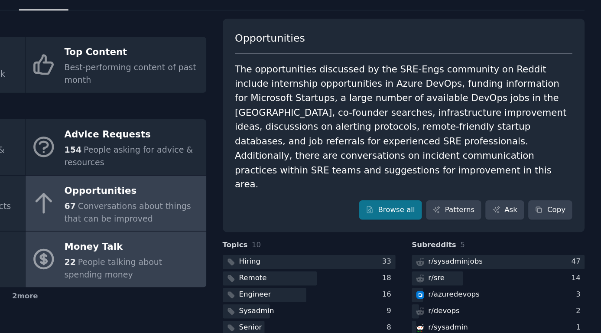
click at [205, 211] on div "Money Talk" at bounding box center [255, 218] width 100 height 14
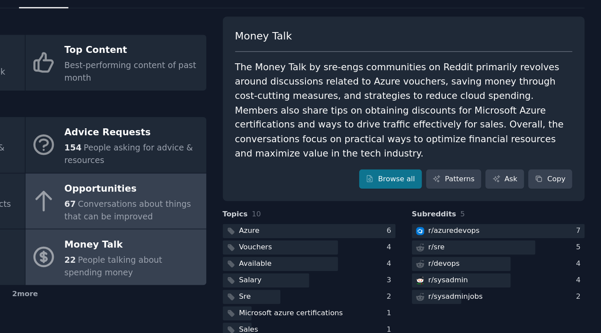
click at [205, 184] on span "Conversations about things that can be improved" at bounding box center [251, 192] width 93 height 16
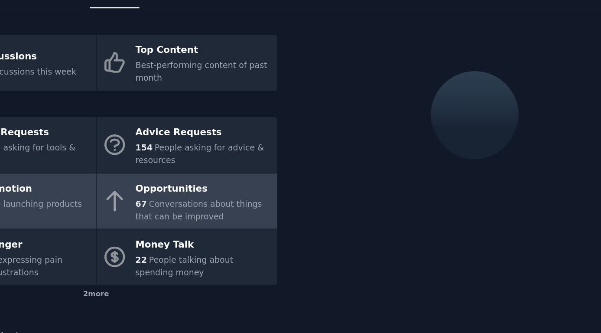
click at [72, 169] on div "Self-Promotion" at bounding box center [122, 176] width 100 height 14
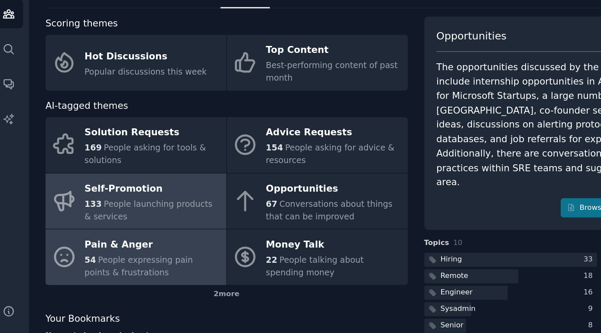
click at [80, 211] on div "Pain & Anger" at bounding box center [122, 218] width 100 height 14
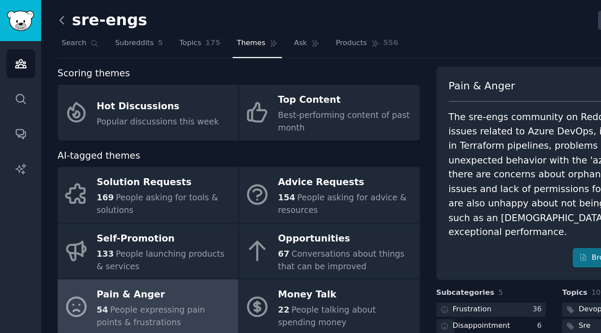
click at [44, 15] on icon at bounding box center [45, 14] width 3 height 5
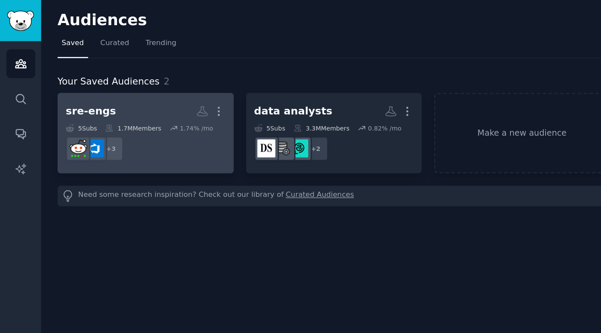
click at [101, 85] on h2 "sre-engs Custom Audience More" at bounding box center [108, 82] width 118 height 15
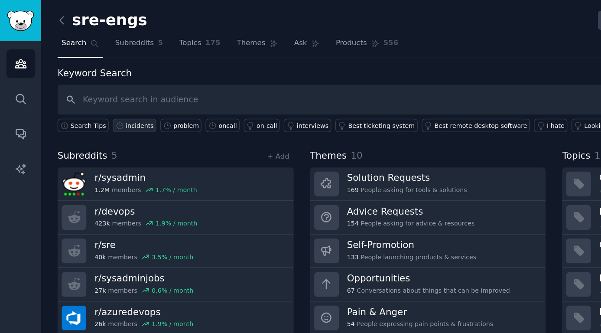
click at [95, 94] on div "incidents" at bounding box center [103, 93] width 21 height 6
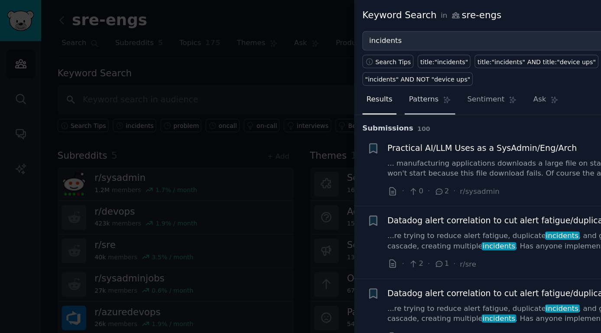
click at [314, 70] on span "Patterns" at bounding box center [313, 74] width 22 height 8
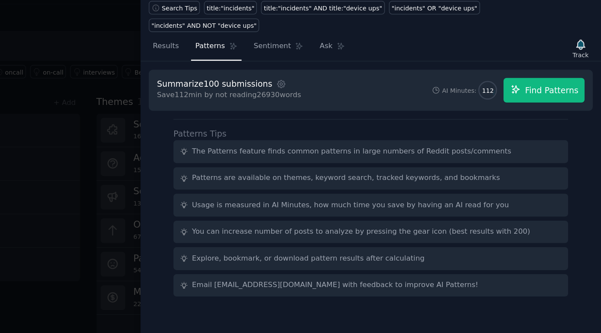
click at [545, 102] on span "Find Patterns" at bounding box center [564, 106] width 39 height 9
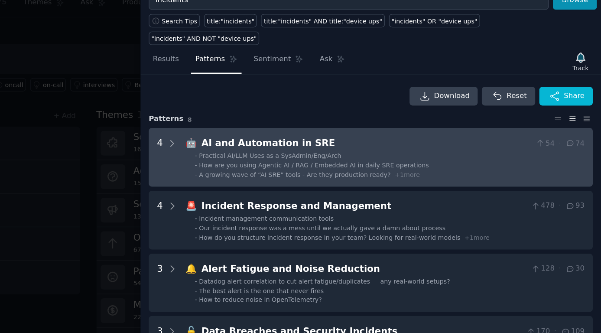
click at [309, 131] on div "AI and Automation in SRE" at bounding box center [428, 136] width 243 height 11
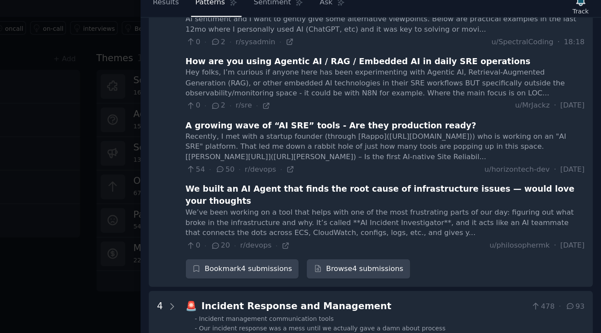
scroll to position [121, 0]
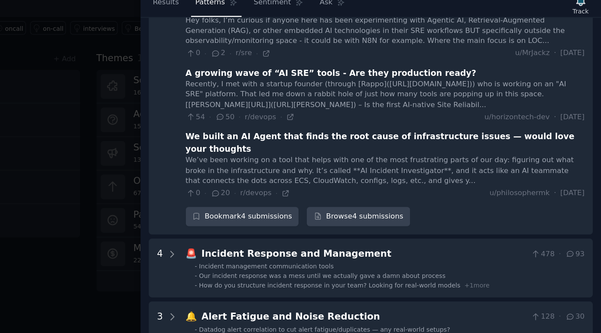
click at [295, 168] on div "We built an AI Agent that finds the root cause of infrastructure issues — would…" at bounding box center [442, 177] width 294 height 18
click at [384, 225] on link "Browse 4 submissions" at bounding box center [422, 232] width 76 height 15
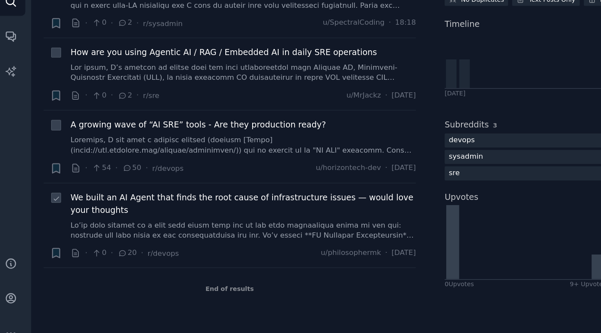
click at [140, 213] on span "We built an AI Agent that finds the root cause of infrastructure issues — would…" at bounding box center [186, 222] width 255 height 18
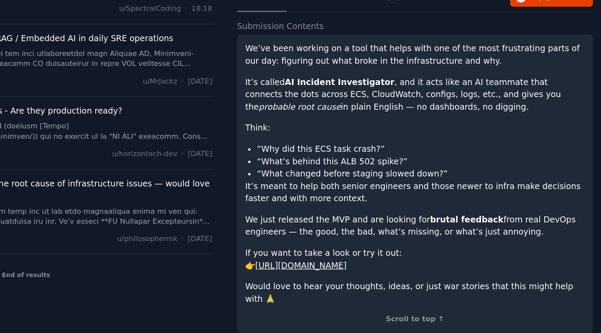
click at [346, 274] on link "https://www.producthunt.com/products/microtica-ai-agents-for-devops" at bounding box center [380, 277] width 68 height 7
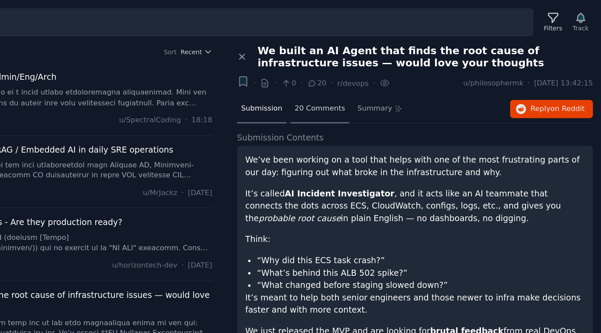
click at [375, 82] on span "20 Comments" at bounding box center [393, 80] width 37 height 8
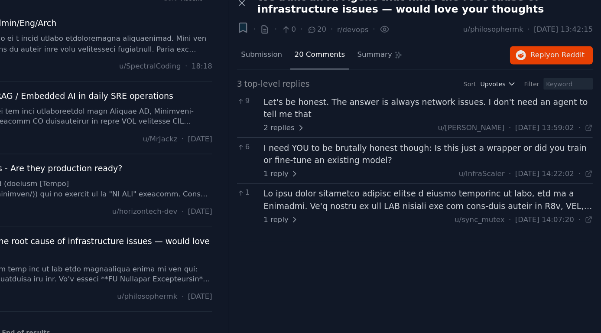
click at [146, 118] on link at bounding box center [186, 125] width 255 height 15
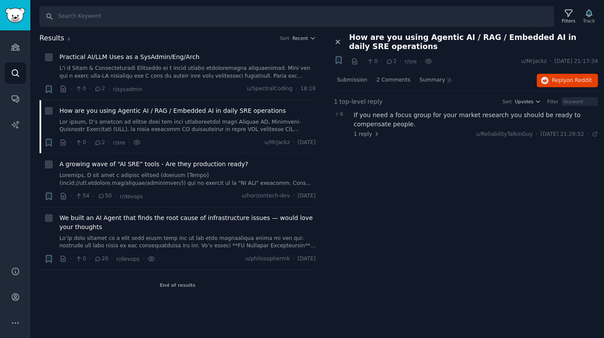
click at [340, 43] on icon at bounding box center [338, 42] width 8 height 8
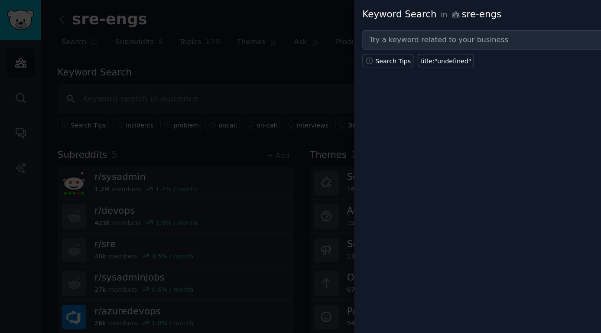
click at [219, 73] on div at bounding box center [300, 166] width 601 height 333
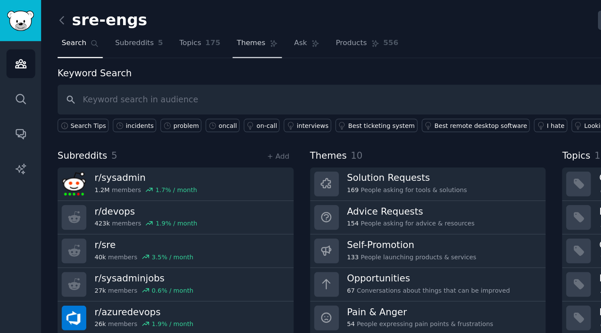
click at [175, 33] on span "Themes" at bounding box center [185, 32] width 21 height 8
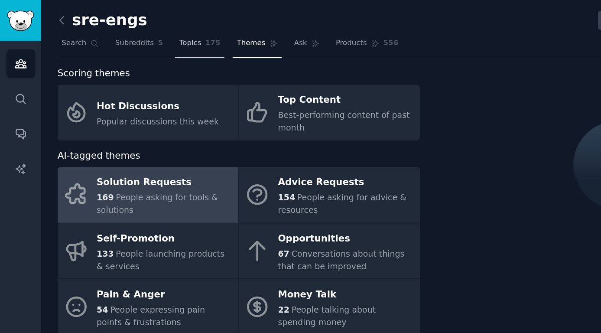
click at [143, 32] on span "Topics" at bounding box center [140, 32] width 16 height 8
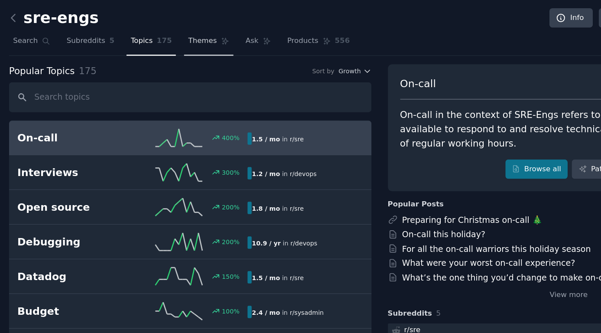
click at [175, 32] on span "Themes" at bounding box center [185, 30] width 21 height 8
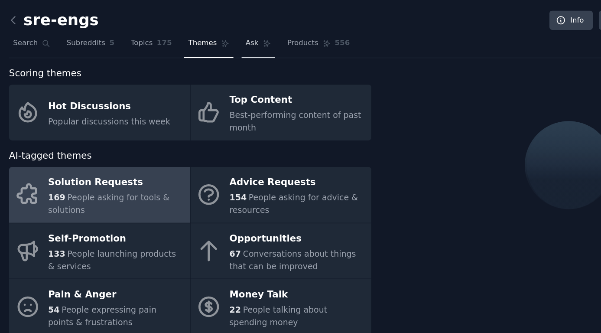
click at [214, 30] on link "Ask" at bounding box center [226, 34] width 25 height 18
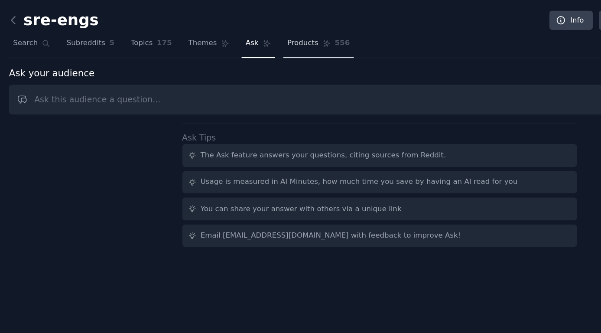
click at [248, 32] on span "Products" at bounding box center [259, 32] width 23 height 8
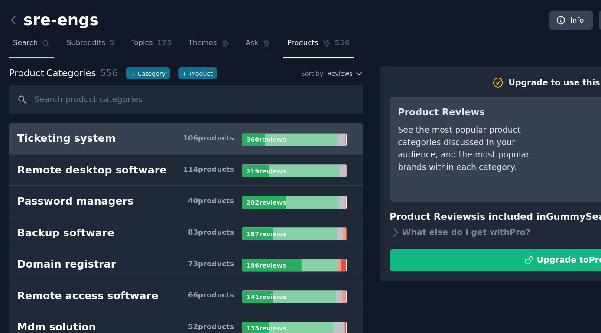
click at [46, 30] on span "Search" at bounding box center [55, 32] width 18 height 8
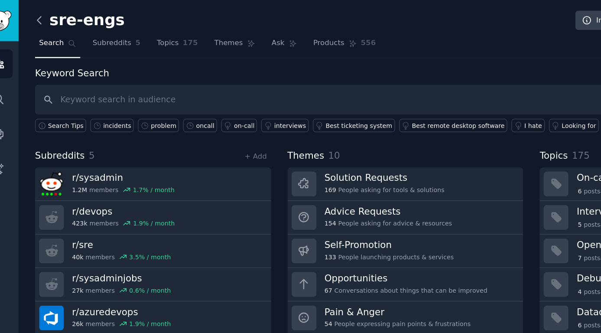
click at [41, 14] on icon at bounding box center [45, 14] width 9 height 9
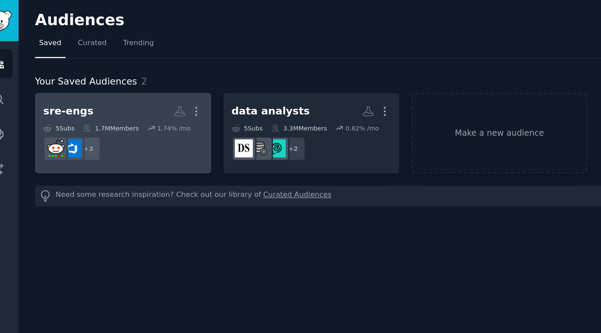
click at [94, 85] on h2 "sre-engs More" at bounding box center [108, 82] width 118 height 15
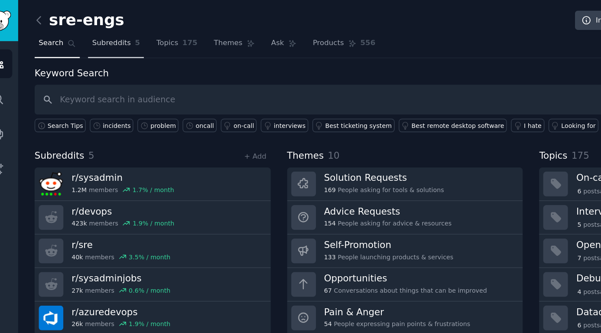
click at [85, 29] on span "Subreddits" at bounding box center [99, 32] width 29 height 8
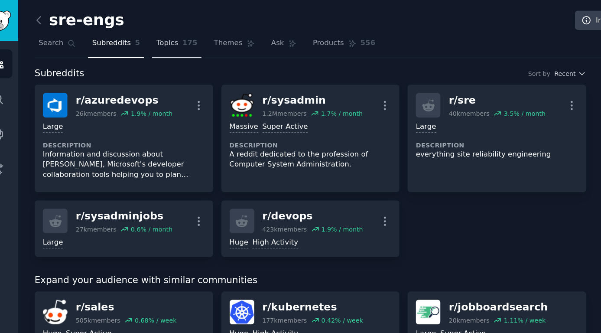
click at [132, 31] on span "Topics" at bounding box center [140, 32] width 16 height 8
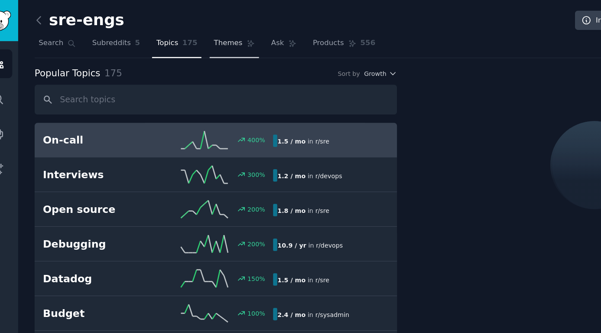
click at [175, 34] on span "Themes" at bounding box center [185, 32] width 21 height 8
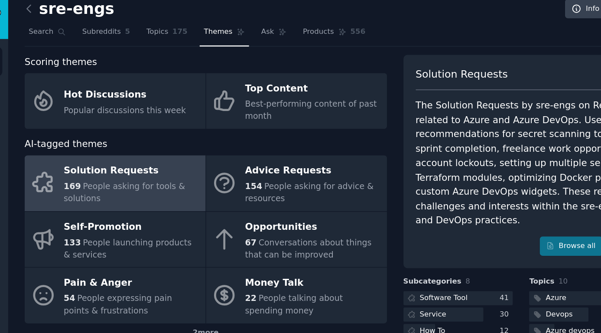
scroll to position [6, 0]
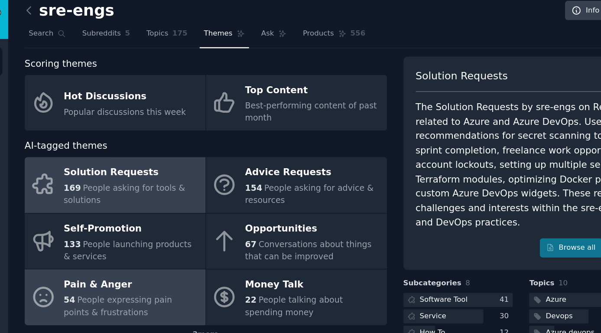
click at [108, 206] on div "Pain & Anger" at bounding box center [122, 212] width 100 height 14
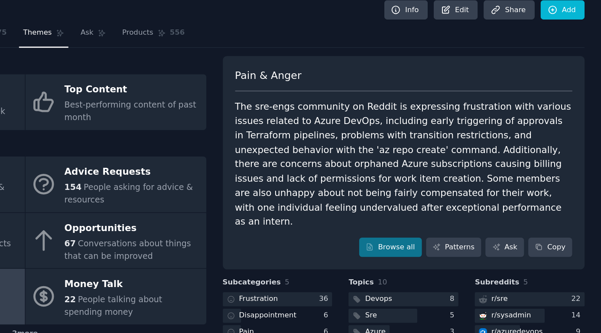
scroll to position [6, 0]
drag, startPoint x: 277, startPoint y: 95, endPoint x: 300, endPoint y: 103, distance: 24.3
click at [331, 103] on div "The sre-engs community on Reddit is expressing frustration with various issues …" at bounding box center [455, 123] width 249 height 96
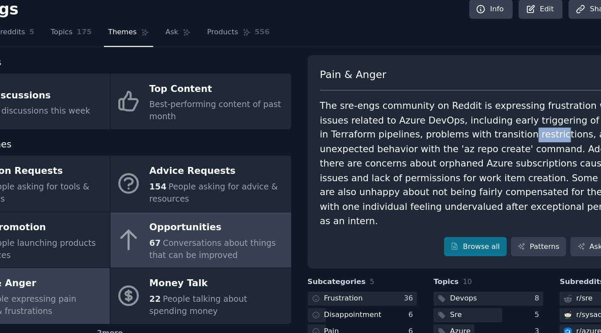
click at [205, 170] on div "Opportunities" at bounding box center [255, 170] width 100 height 14
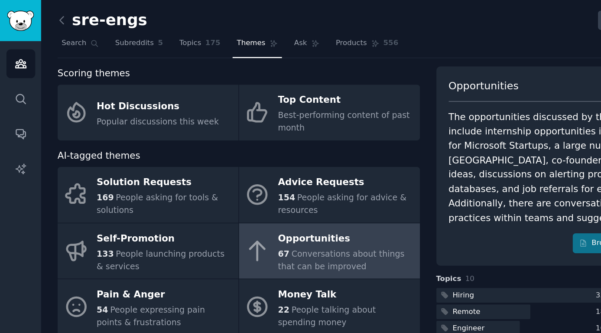
click at [52, 23] on div "sre-engs Info Edit Share Add" at bounding box center [315, 17] width 547 height 18
click at [53, 33] on span "Search" at bounding box center [55, 32] width 18 height 8
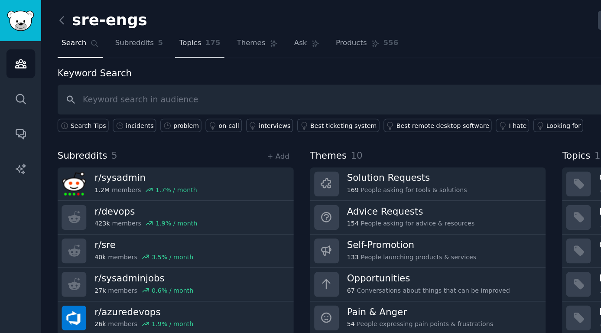
click at [137, 35] on span "Topics" at bounding box center [140, 32] width 16 height 8
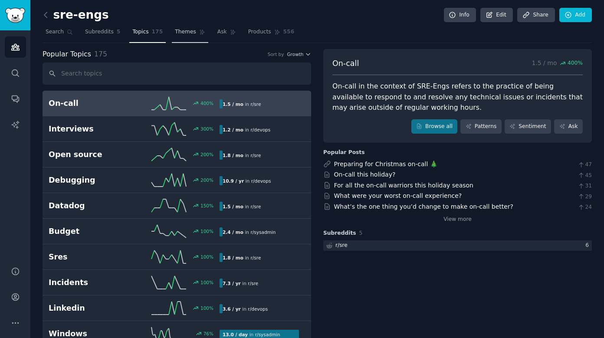
click at [190, 36] on link "Themes" at bounding box center [190, 34] width 36 height 18
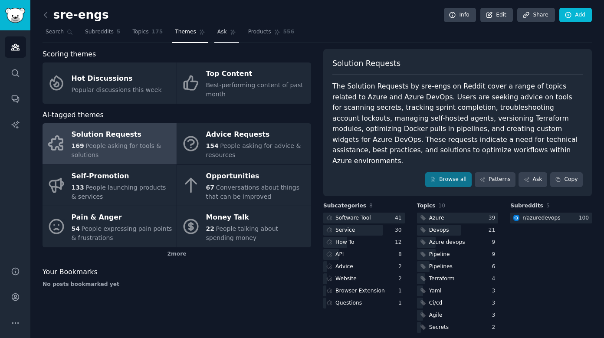
click at [222, 28] on link "Ask" at bounding box center [226, 34] width 25 height 18
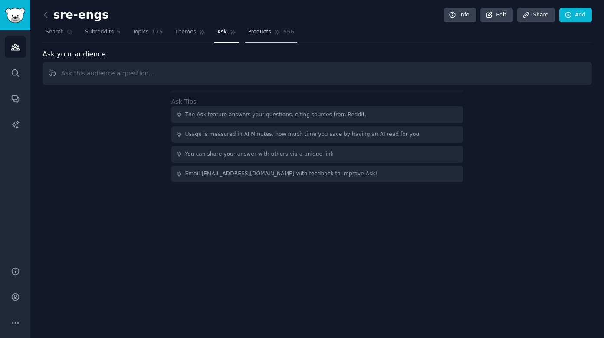
click at [255, 32] on span "Products" at bounding box center [259, 32] width 23 height 8
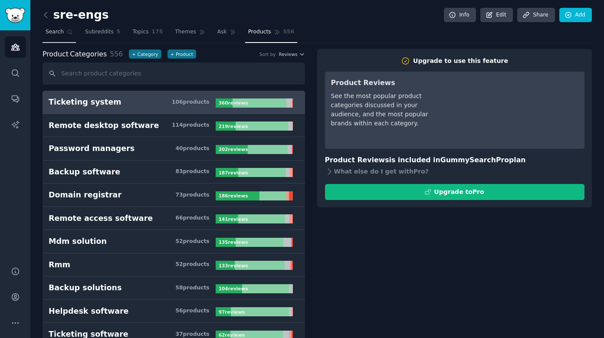
click at [62, 30] on span "Search" at bounding box center [55, 32] width 18 height 8
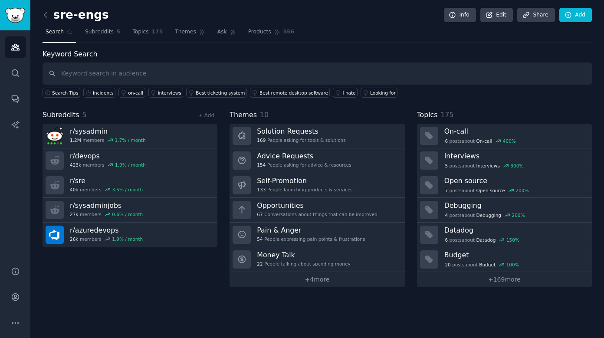
click at [99, 73] on input "text" at bounding box center [316, 73] width 549 height 22
type input "inci"
click at [105, 90] on div "incidents" at bounding box center [103, 93] width 21 height 6
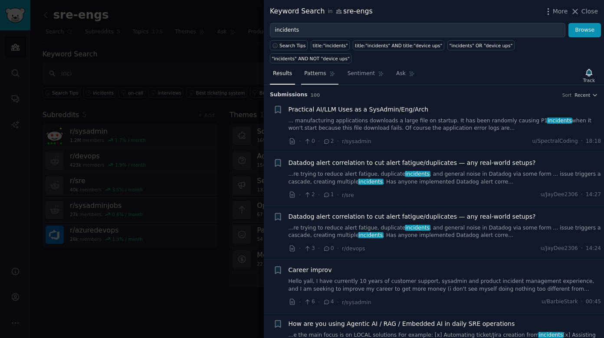
click at [318, 70] on span "Patterns" at bounding box center [315, 74] width 22 height 8
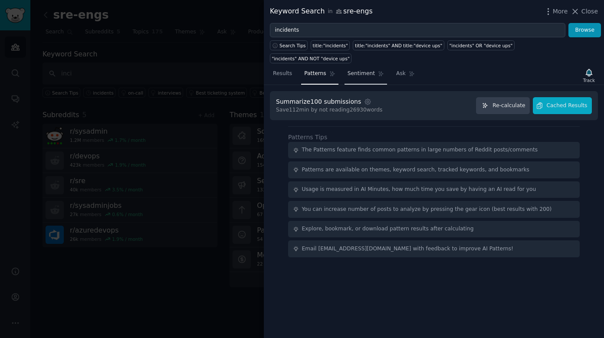
click at [359, 70] on span "Sentiment" at bounding box center [360, 74] width 27 height 8
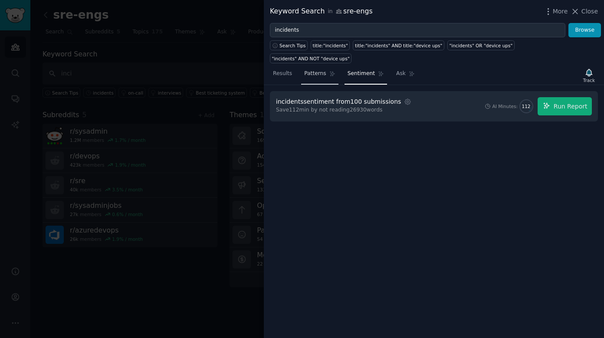
click at [325, 70] on span "Patterns" at bounding box center [315, 74] width 22 height 8
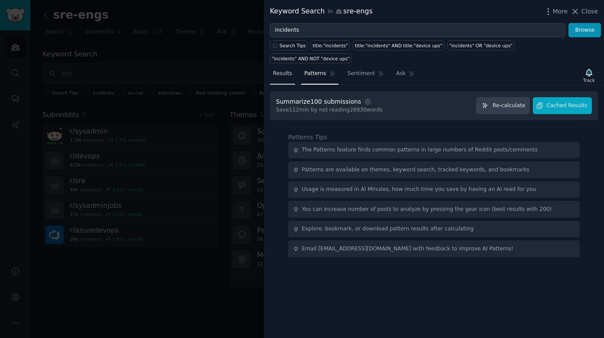
click at [280, 70] on span "Results" at bounding box center [282, 74] width 19 height 8
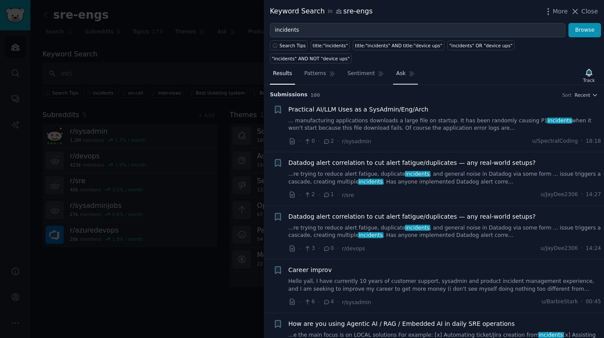
click at [398, 70] on span "Ask" at bounding box center [401, 74] width 10 height 8
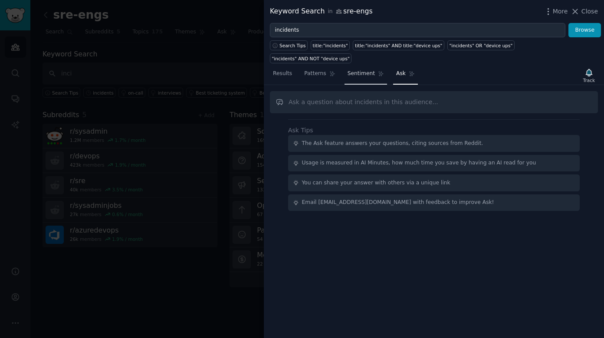
click at [353, 67] on link "Sentiment" at bounding box center [365, 76] width 42 height 18
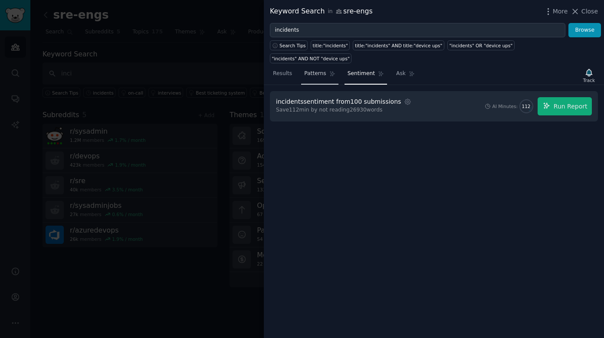
click at [321, 70] on span "Patterns" at bounding box center [315, 74] width 22 height 8
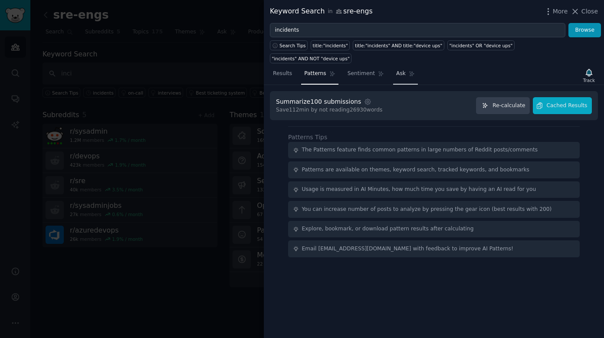
click at [402, 67] on link "Ask" at bounding box center [405, 76] width 25 height 18
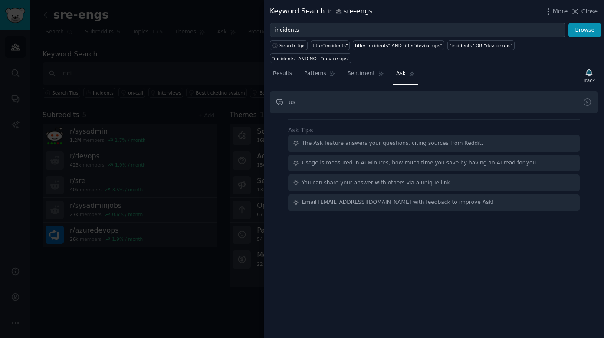
type input "u"
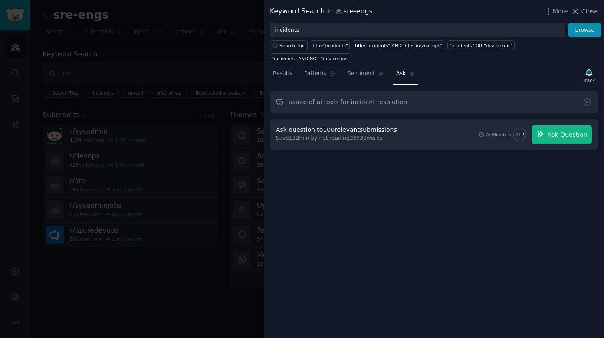
click at [560, 130] on span "Ask Question" at bounding box center [567, 134] width 40 height 9
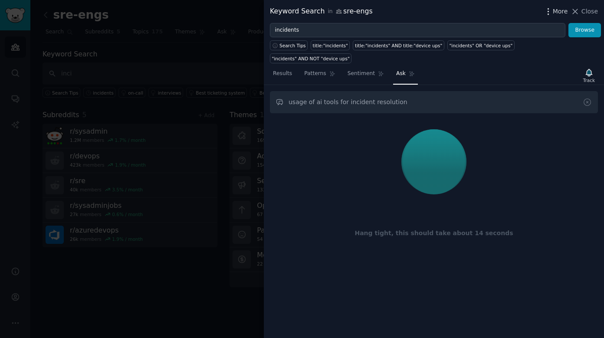
click at [551, 13] on icon "button" at bounding box center [547, 11] width 9 height 9
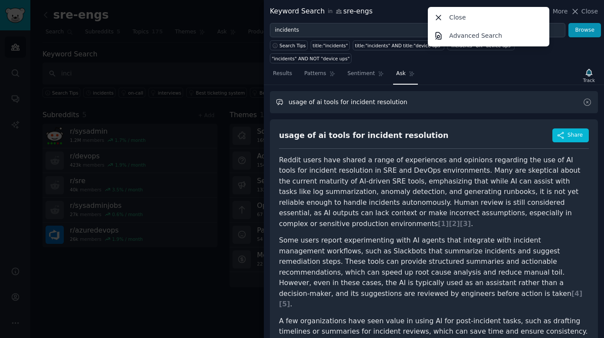
click at [363, 91] on input "usage of ai tools for incident resolution" at bounding box center [434, 102] width 328 height 22
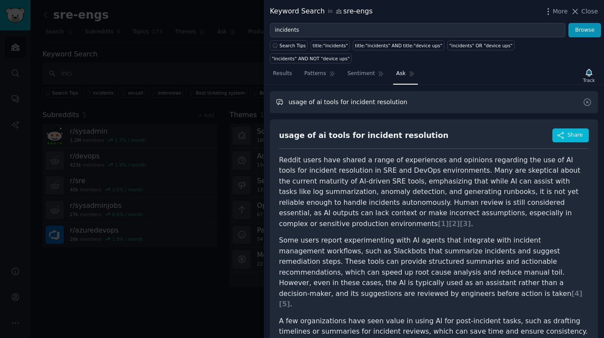
click at [363, 91] on input "usage of ai tools for incident resolution" at bounding box center [434, 102] width 328 height 22
type input "o"
type input "opportunities in incident management"
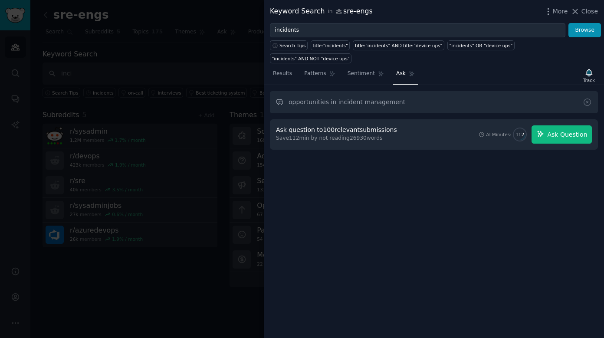
click at [575, 130] on span "Ask Question" at bounding box center [567, 134] width 40 height 9
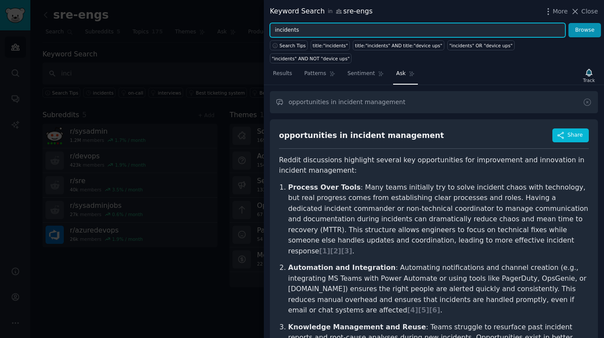
click at [336, 35] on input "incidents" at bounding box center [417, 30] width 295 height 15
type input "inc"
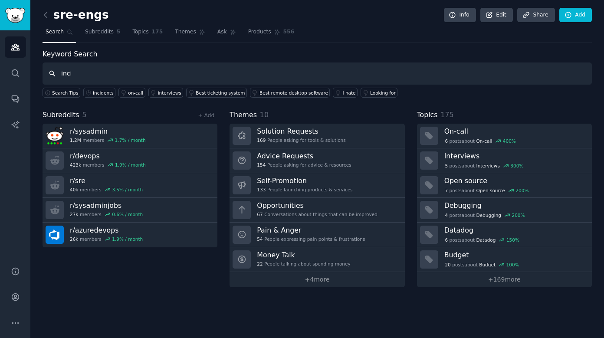
click at [260, 76] on input "inci" at bounding box center [316, 73] width 549 height 22
type input "incident.io"
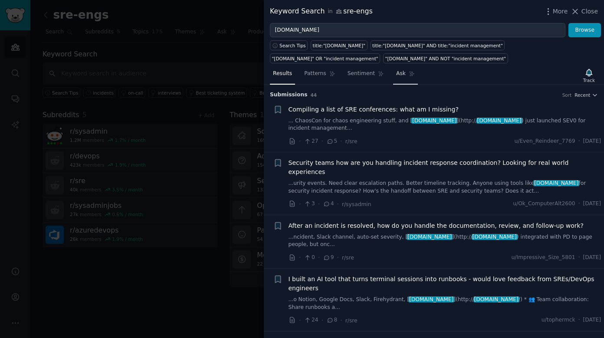
click at [396, 72] on span "Ask" at bounding box center [401, 74] width 10 height 8
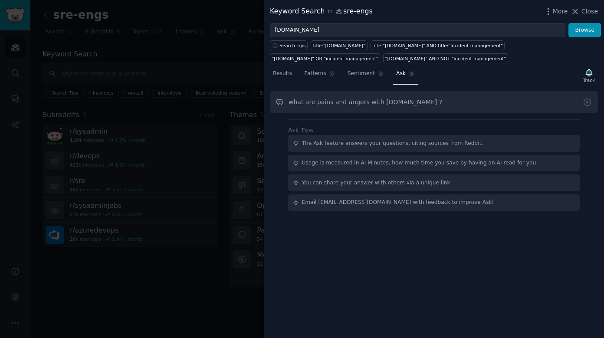
type input "what are pains and angers with incident.io ?"
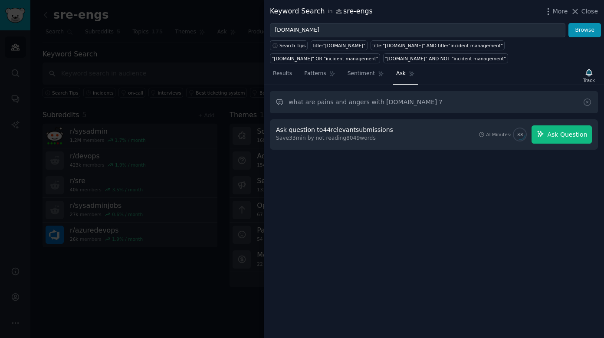
click at [568, 134] on span "Ask Question" at bounding box center [567, 134] width 40 height 9
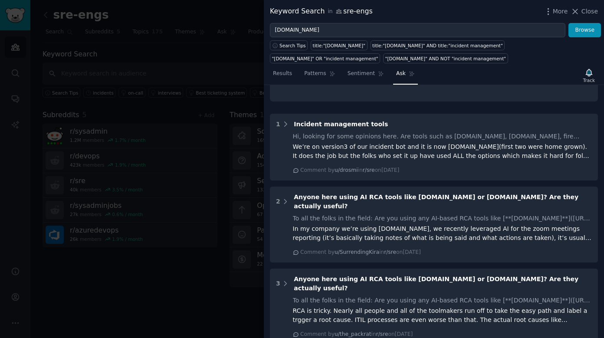
scroll to position [405, 0]
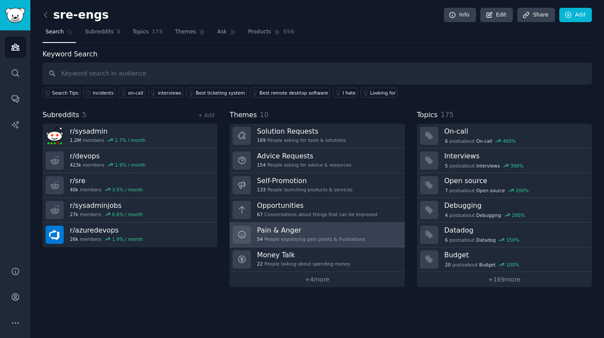
click at [309, 229] on h3 "Pain & Anger" at bounding box center [311, 229] width 108 height 9
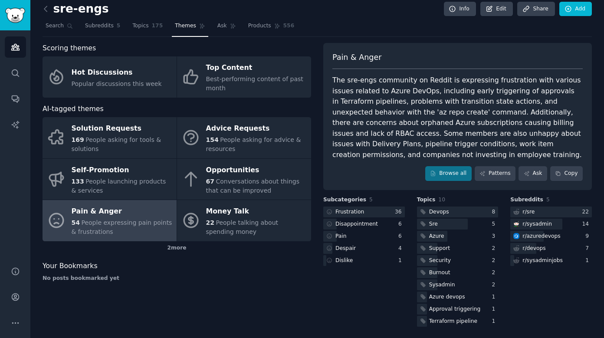
scroll to position [6, 0]
click at [230, 26] on icon at bounding box center [233, 26] width 6 height 6
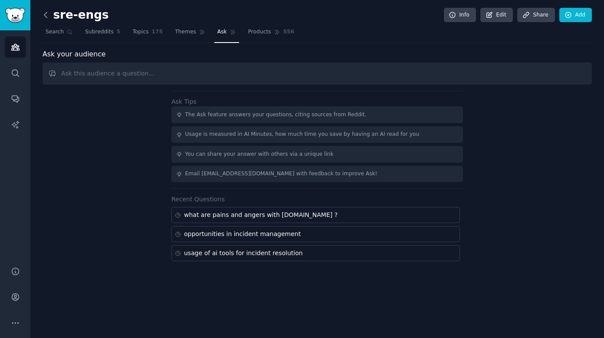
click at [46, 19] on icon at bounding box center [45, 14] width 9 height 9
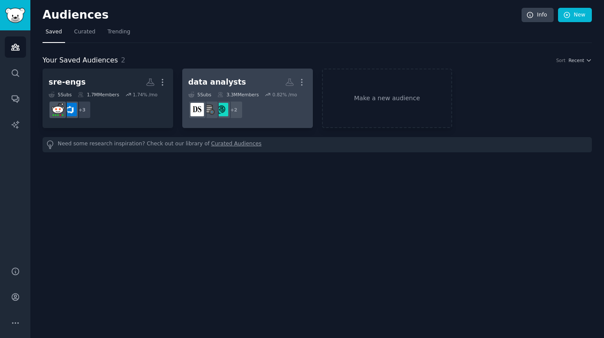
click at [248, 91] on div "3.3M Members" at bounding box center [237, 94] width 41 height 6
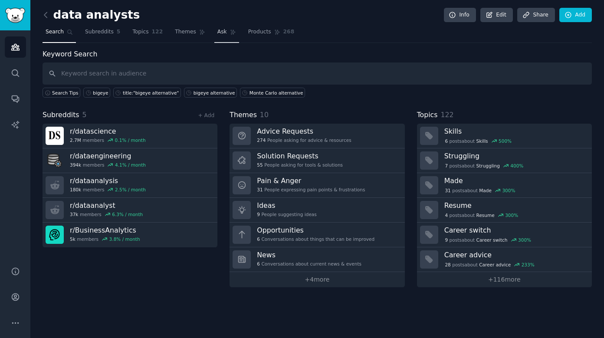
click at [219, 31] on span "Ask" at bounding box center [222, 32] width 10 height 8
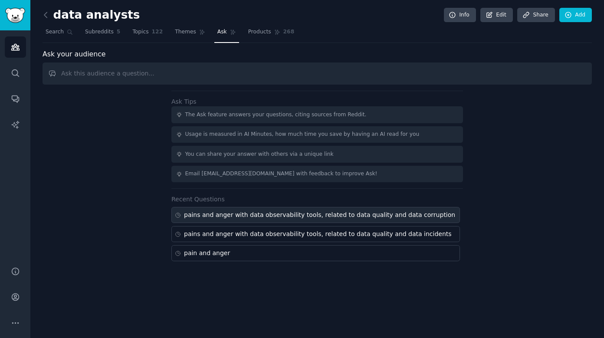
click at [282, 214] on div "pains and anger with data observability tools, related to data quality and data…" at bounding box center [319, 214] width 271 height 9
type input "pains and anger with data observability tools, related to data quality and data…"
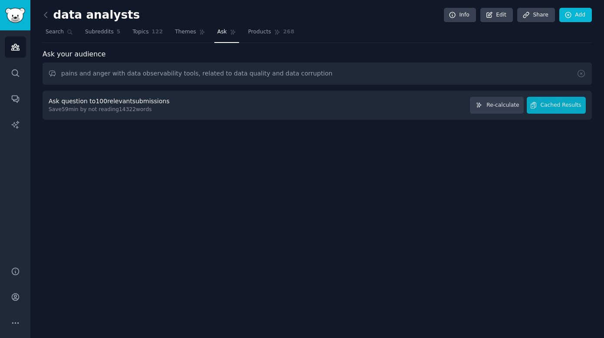
click at [567, 108] on button "Cached Results" at bounding box center [555, 105] width 59 height 17
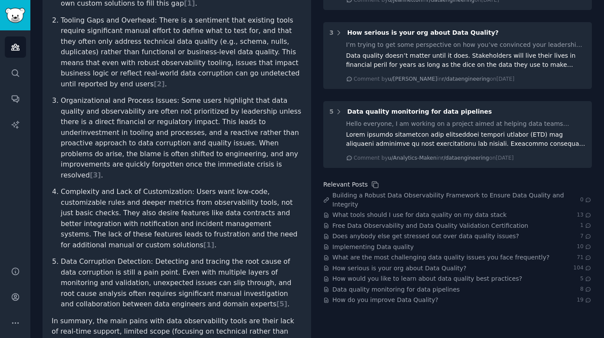
scroll to position [233, 0]
